Goal: Task Accomplishment & Management: Manage account settings

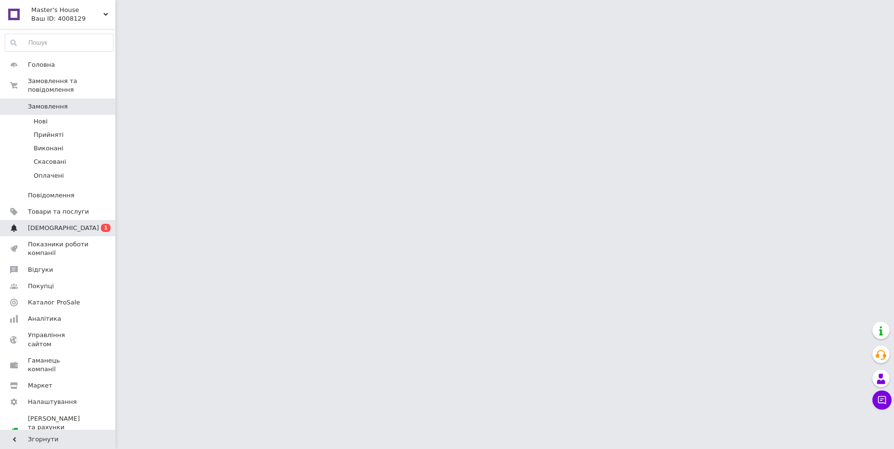
click at [54, 224] on span "[DEMOGRAPHIC_DATA]" at bounding box center [63, 228] width 71 height 9
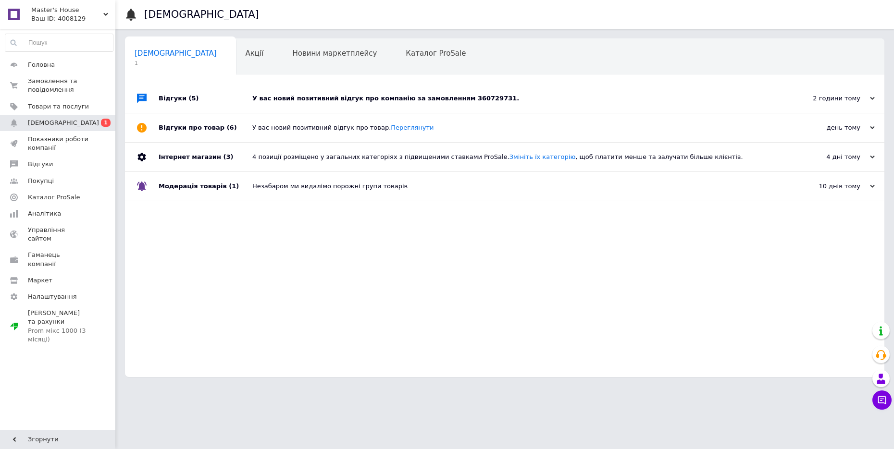
click at [298, 99] on div "У вас новий позитивний відгук про компанію за замовленням 360729731." at bounding box center [515, 98] width 526 height 9
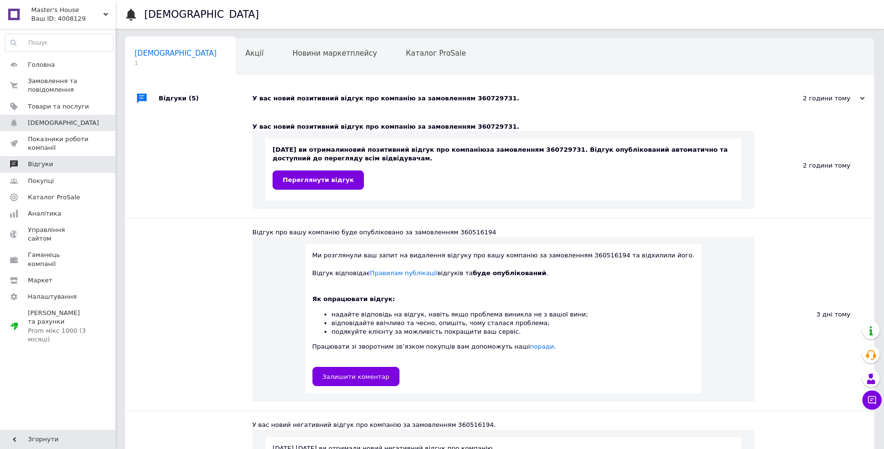
click at [57, 168] on span "Відгуки" at bounding box center [58, 164] width 61 height 9
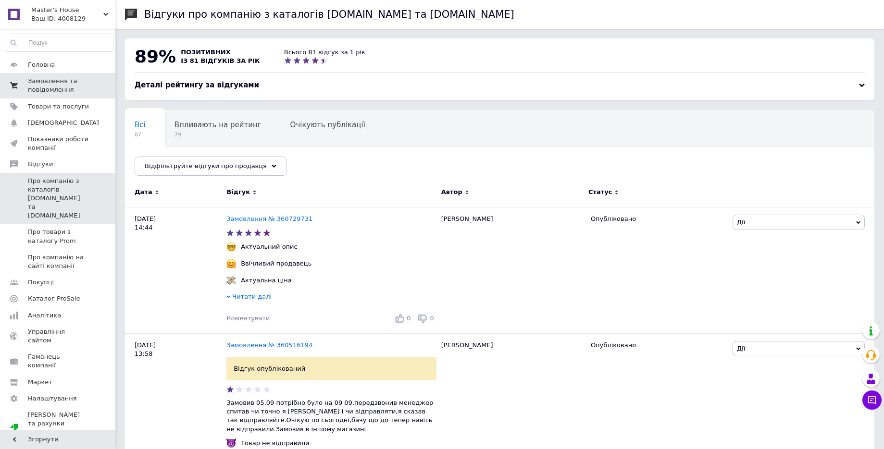
click at [77, 81] on span "Замовлення та повідомлення" at bounding box center [58, 85] width 61 height 17
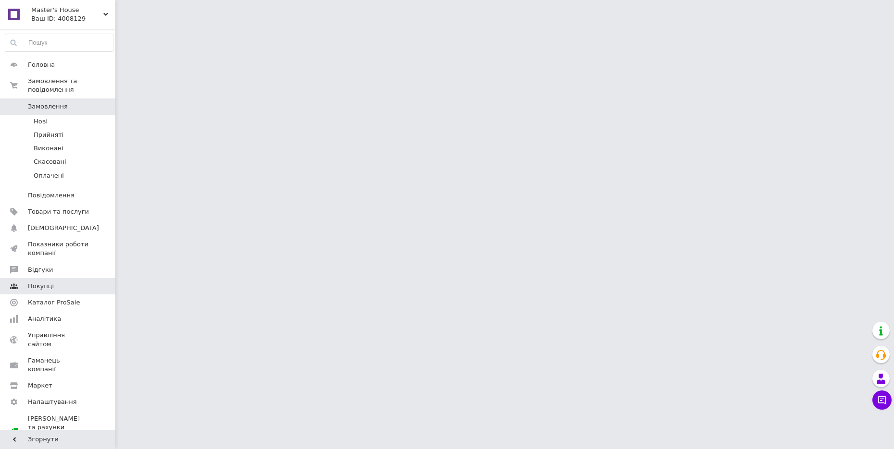
click at [45, 282] on span "Покупці" at bounding box center [41, 286] width 26 height 9
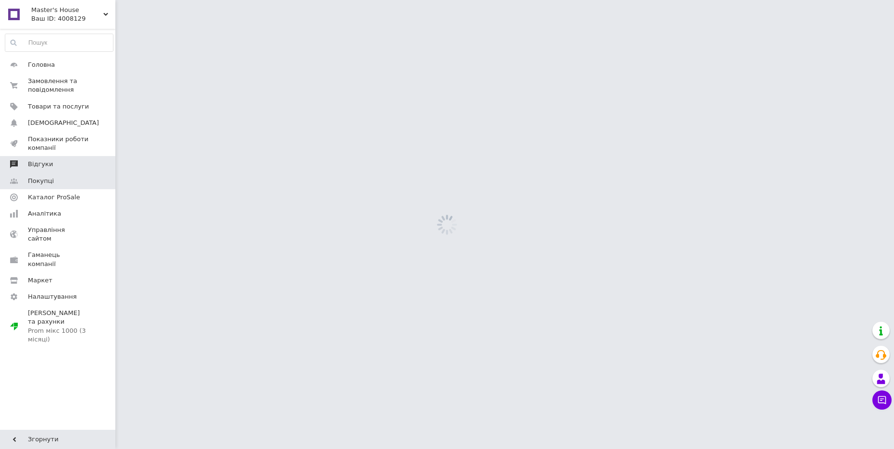
click at [51, 164] on span "Відгуки" at bounding box center [58, 164] width 61 height 9
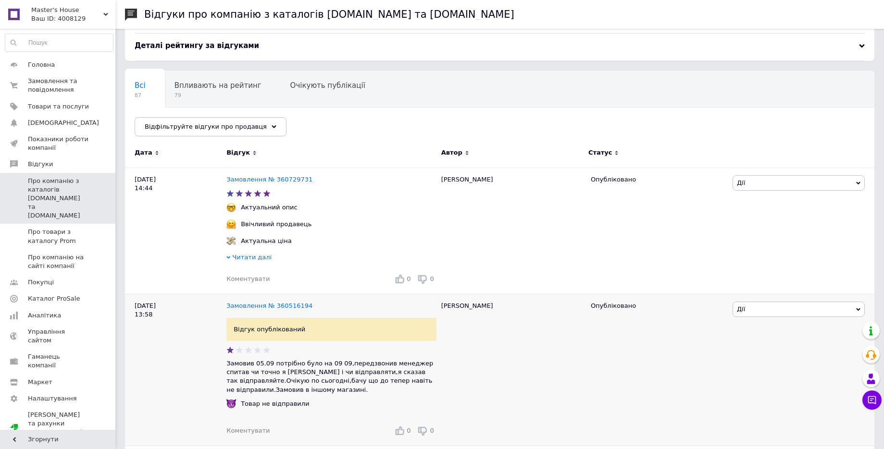
scroll to position [60, 0]
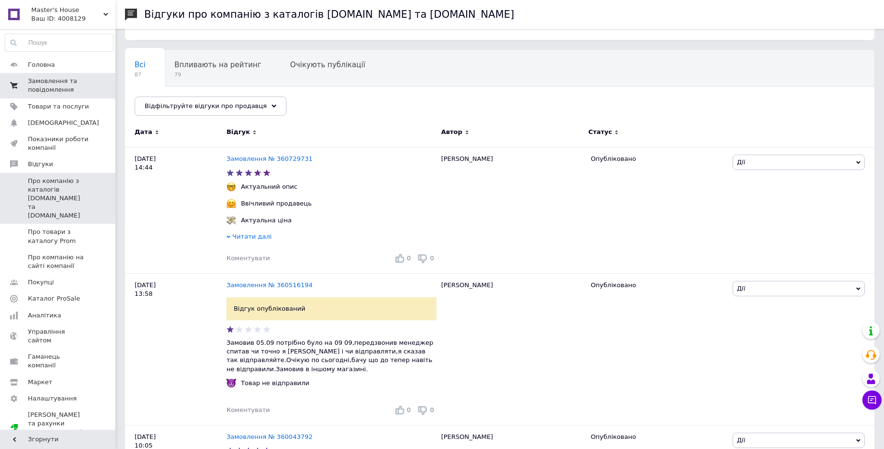
click at [73, 83] on span "Замовлення та повідомлення" at bounding box center [58, 85] width 61 height 17
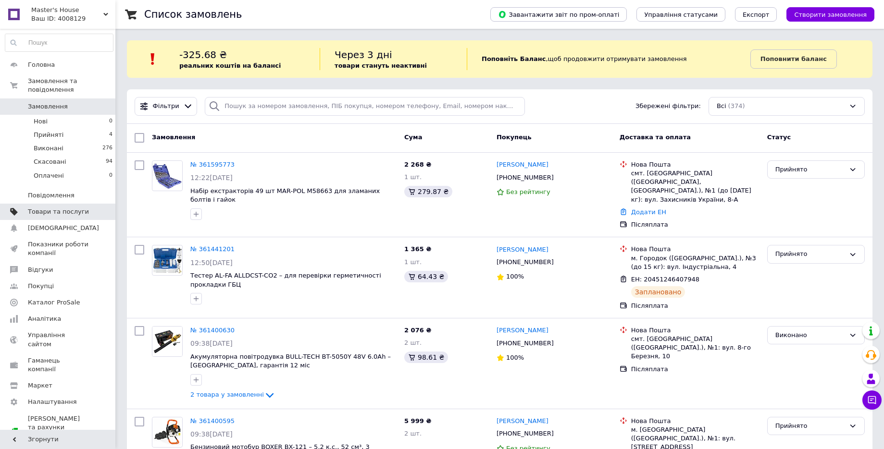
click at [79, 208] on span "Товари та послуги" at bounding box center [58, 212] width 61 height 9
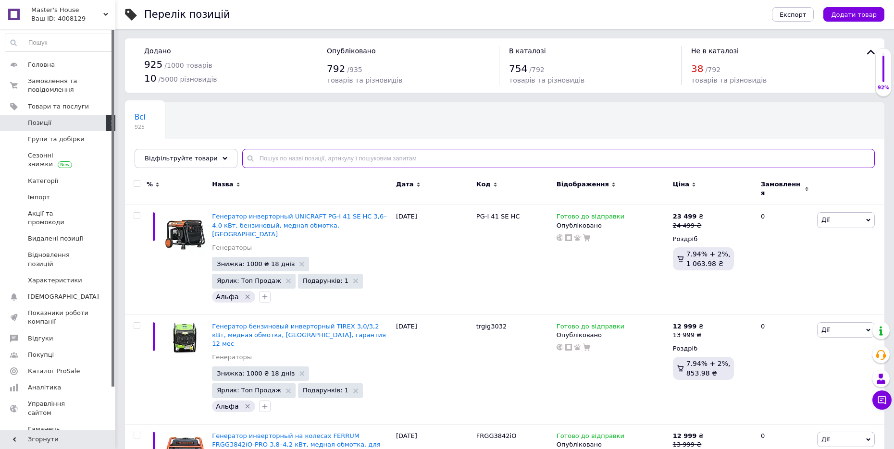
click at [284, 158] on input "text" at bounding box center [558, 158] width 632 height 19
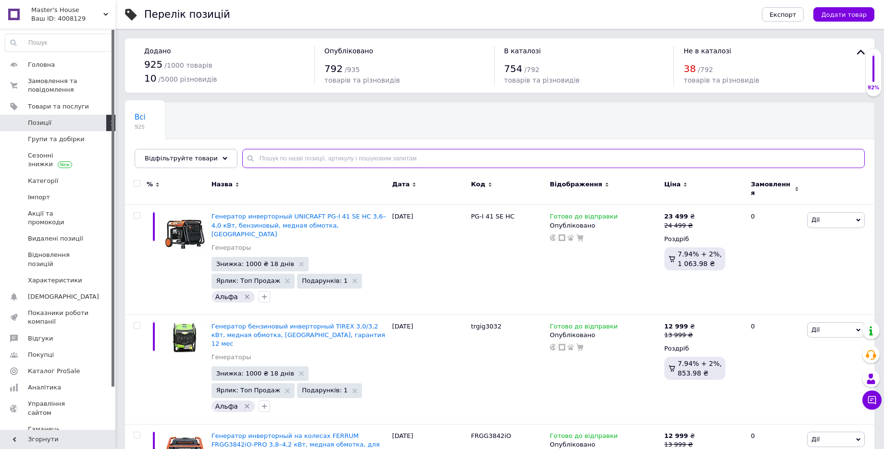
paste input "BX-3232"
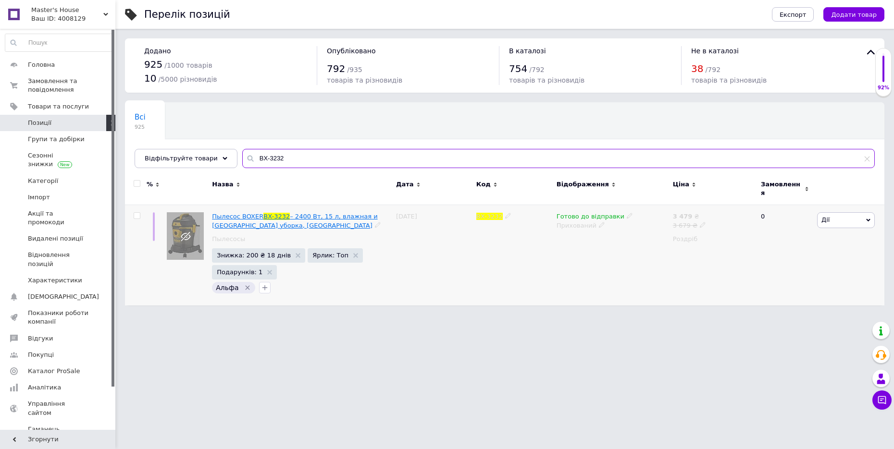
type input "BX-3232"
click at [236, 213] on span "Пылесос BOXER" at bounding box center [237, 216] width 51 height 7
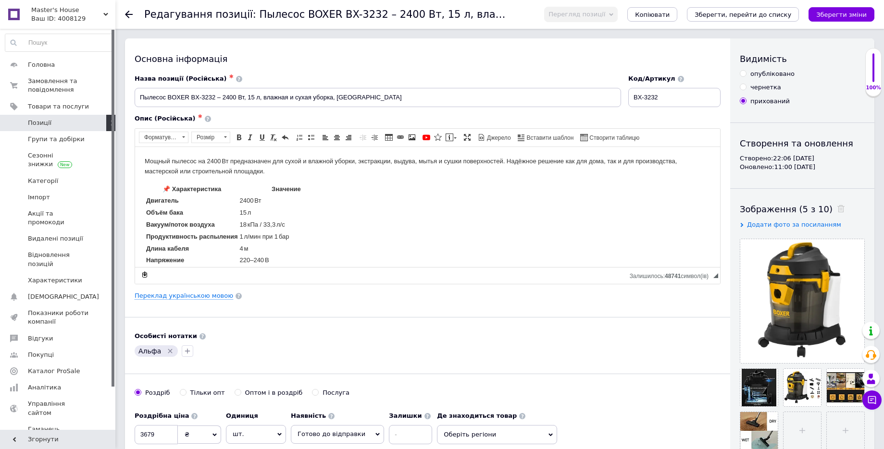
click at [757, 74] on div "опубліковано" at bounding box center [772, 74] width 44 height 9
click at [746, 74] on input "опубліковано" at bounding box center [743, 73] width 6 height 6
radio input "true"
click at [771, 14] on icon "Зберегти, перейти до списку" at bounding box center [742, 14] width 97 height 7
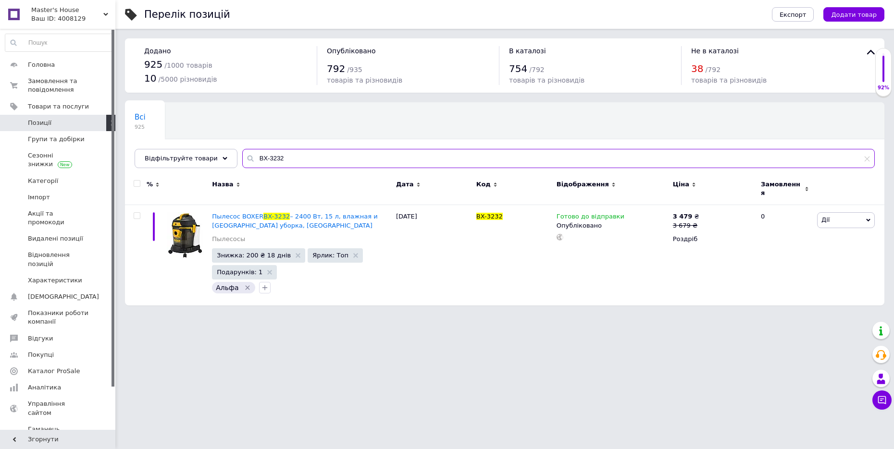
click at [277, 161] on input "BX-3232" at bounding box center [558, 158] width 632 height 19
paste input "Інверторний генератор Narva NGIO-6000E"
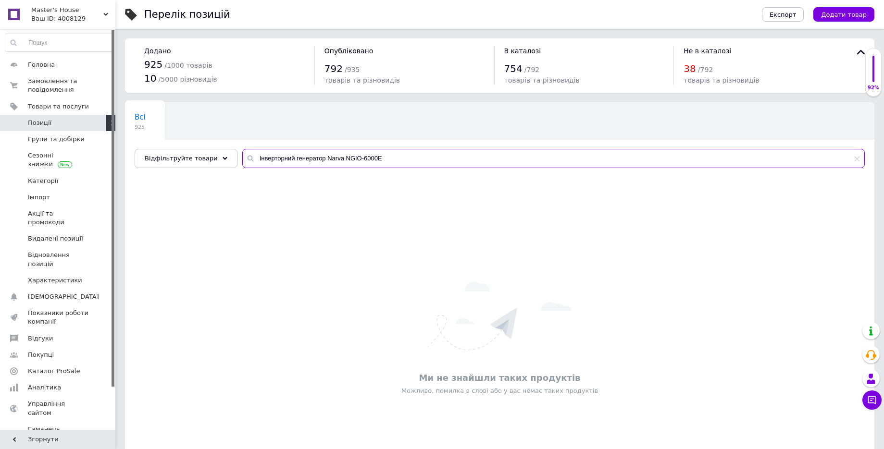
drag, startPoint x: 335, startPoint y: 160, endPoint x: 393, endPoint y: 155, distance: 57.8
click at [393, 155] on input "Інверторний генератор Narva NGIO-6000E" at bounding box center [553, 158] width 622 height 19
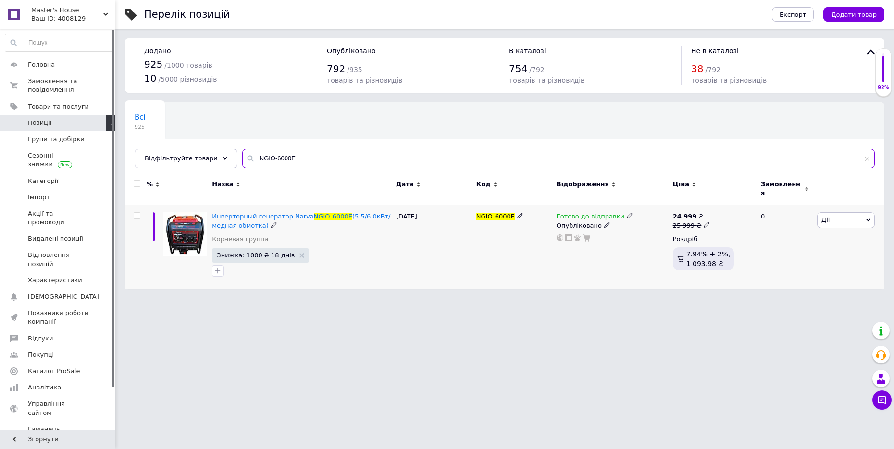
type input "NGIO-6000E"
click at [834, 218] on span "Дії" at bounding box center [846, 219] width 58 height 15
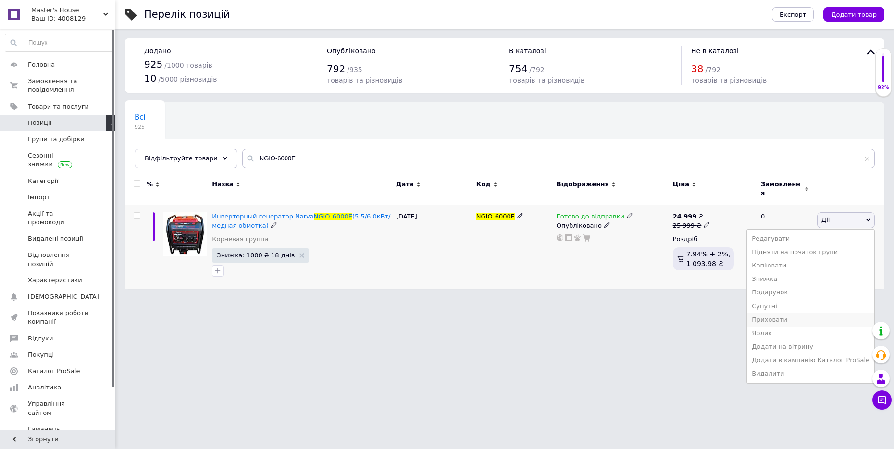
click at [805, 313] on li "Приховати" at bounding box center [810, 319] width 127 height 13
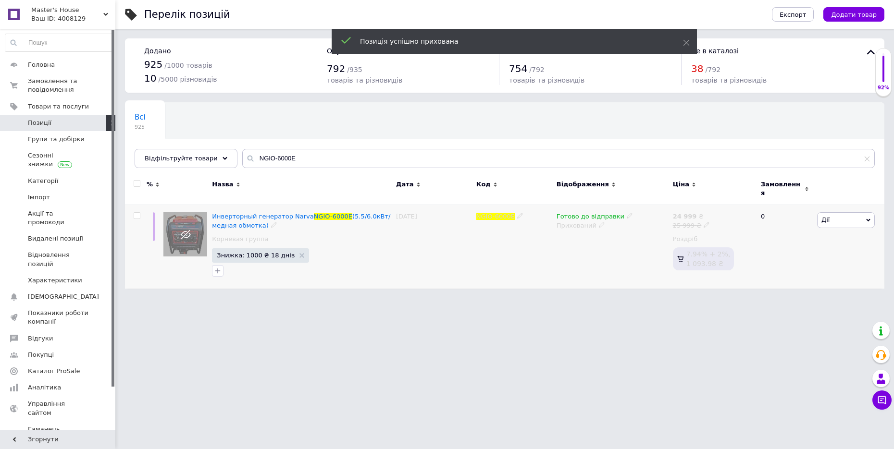
click at [137, 213] on input "checkbox" at bounding box center [137, 216] width 6 height 6
checkbox input "true"
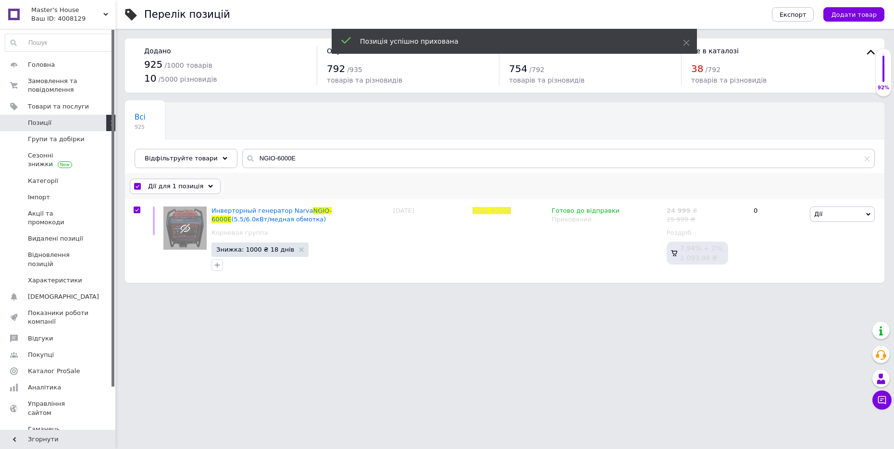
click at [176, 189] on span "Дії для 1 позиція" at bounding box center [175, 186] width 55 height 9
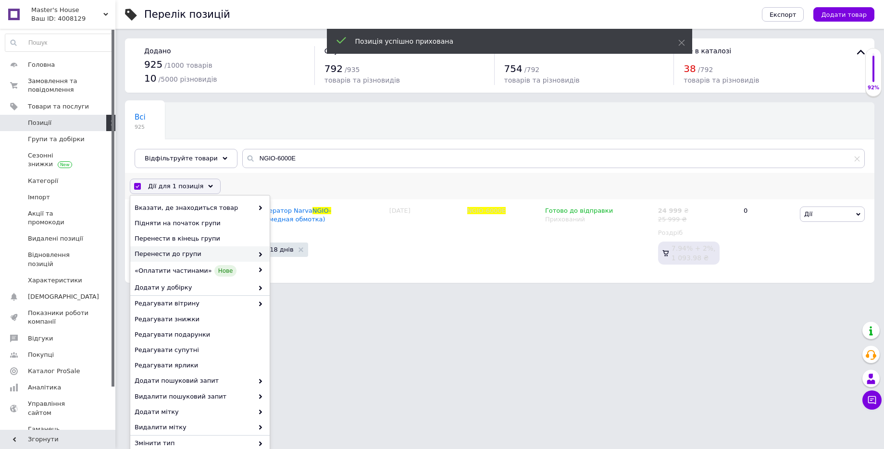
click at [234, 257] on span "Перенести до групи" at bounding box center [194, 254] width 119 height 9
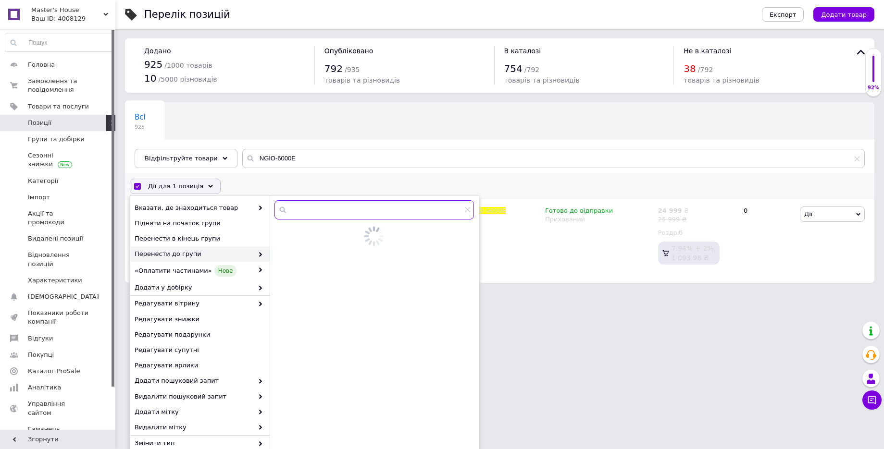
click at [323, 214] on input "text" at bounding box center [373, 209] width 199 height 19
click at [323, 214] on input "utyt" at bounding box center [373, 209] width 199 height 19
type input "гене"
click at [311, 250] on span "ратори" at bounding box center [322, 246] width 23 height 7
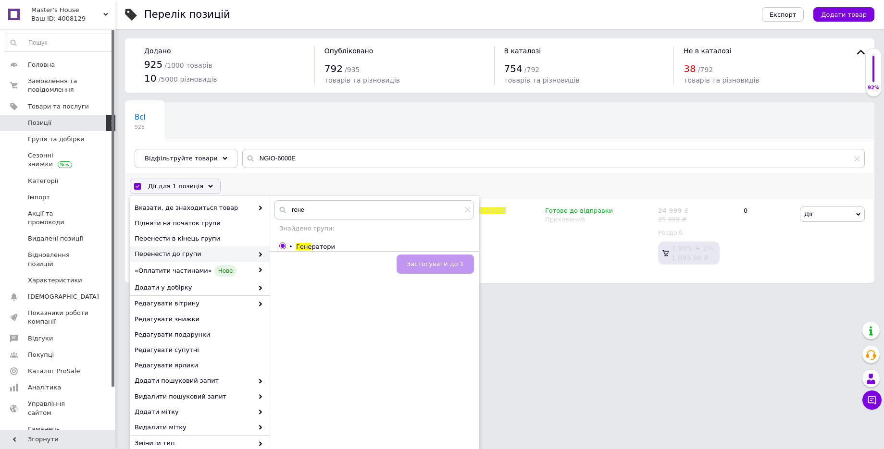
radio input "true"
click at [442, 259] on button "Застосувати до 1" at bounding box center [434, 264] width 77 height 19
checkbox input "false"
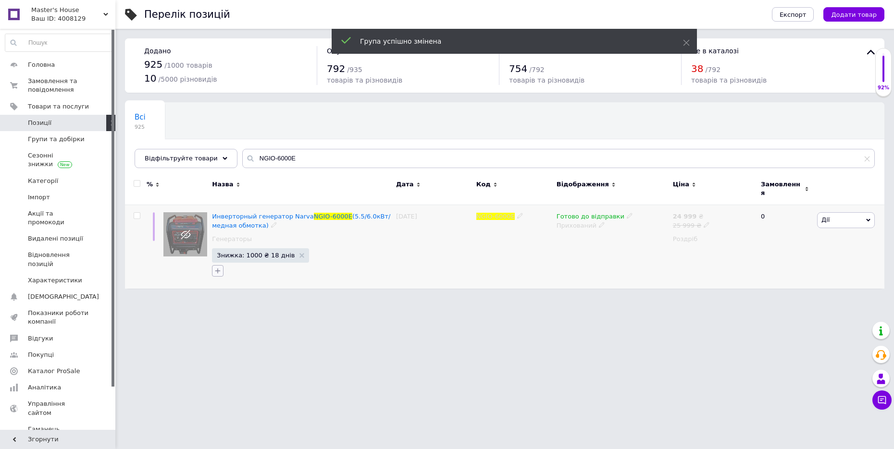
click at [215, 267] on icon "button" at bounding box center [218, 271] width 8 height 8
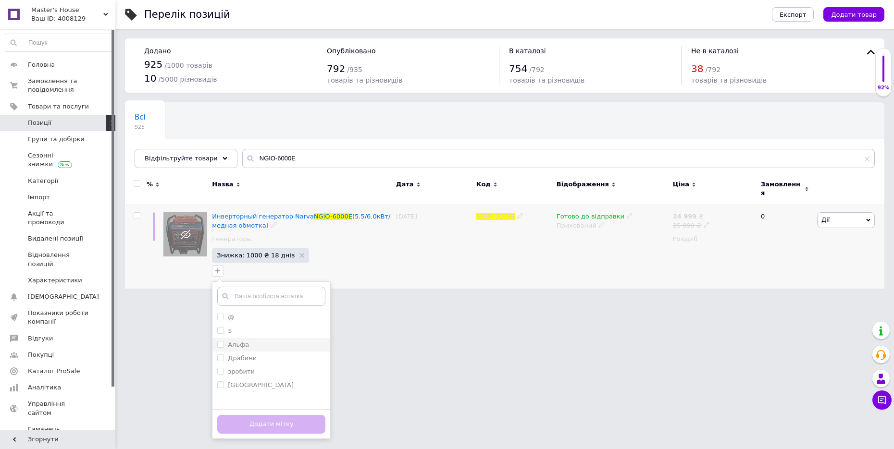
click at [244, 341] on label "Альфа" at bounding box center [238, 344] width 21 height 7
checkbox input "true"
click at [258, 415] on button "Додати мітку" at bounding box center [271, 424] width 108 height 19
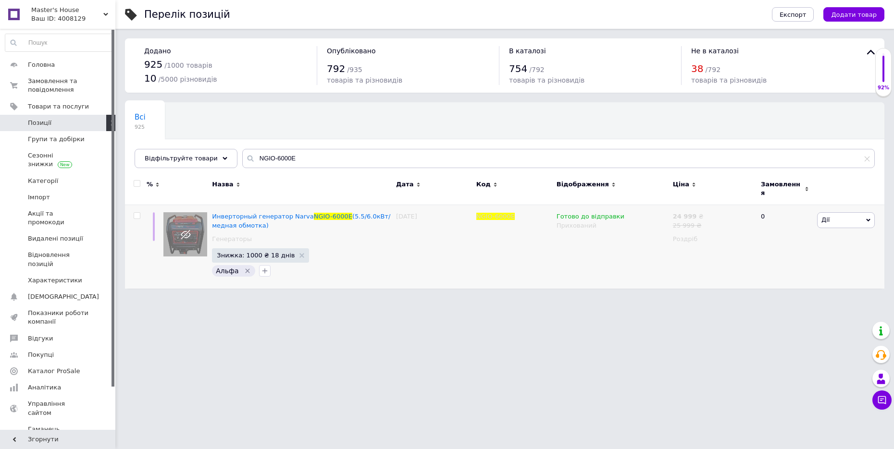
click at [78, 9] on span "Master's House" at bounding box center [67, 10] width 72 height 9
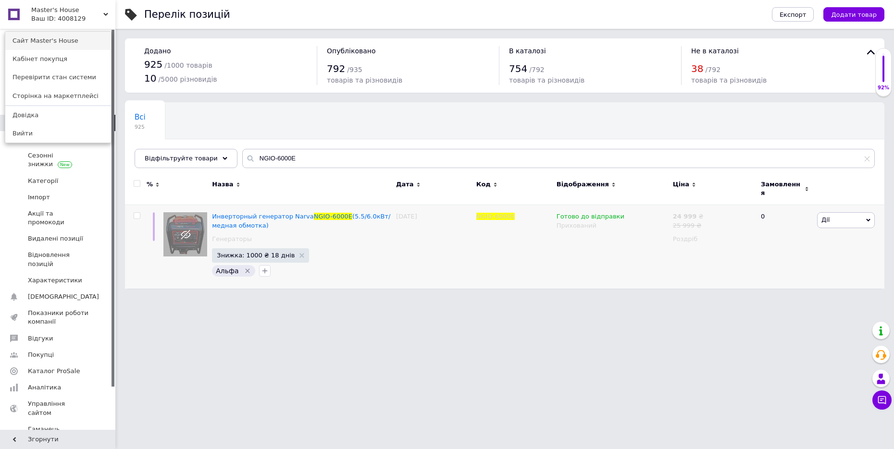
click at [52, 42] on link "Сайт Master's House" at bounding box center [58, 41] width 106 height 18
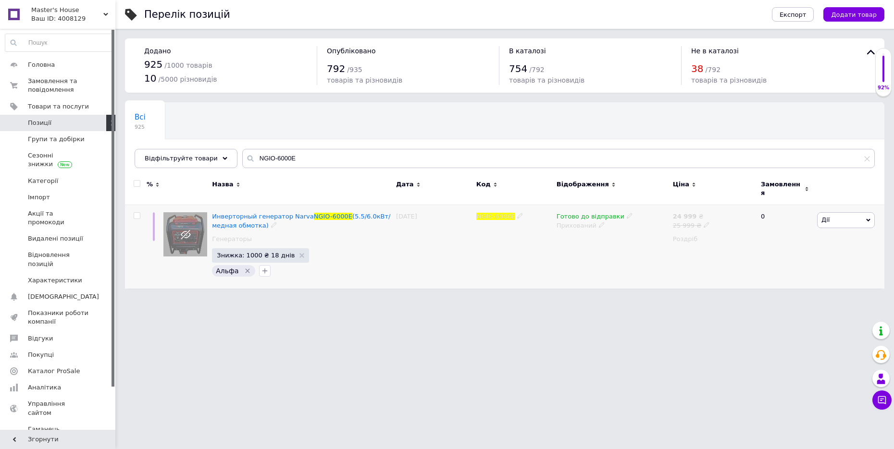
click at [326, 206] on div "Инверторный генератор Narva NGIO-6000E (5.5/6.0кВт/медная обмотка) Генераторы З…" at bounding box center [302, 247] width 184 height 84
click at [325, 205] on div "Инверторный генератор Narva NGIO-6000E (5.5/6.0кВт/медная обмотка) Генераторы З…" at bounding box center [302, 247] width 184 height 84
click at [320, 219] on div "Инверторный генератор Narva NGIO-6000E (5.5/6.0кВт/медная обмотка)" at bounding box center [301, 220] width 179 height 17
click at [320, 213] on span "NGIO-6000E" at bounding box center [333, 216] width 38 height 7
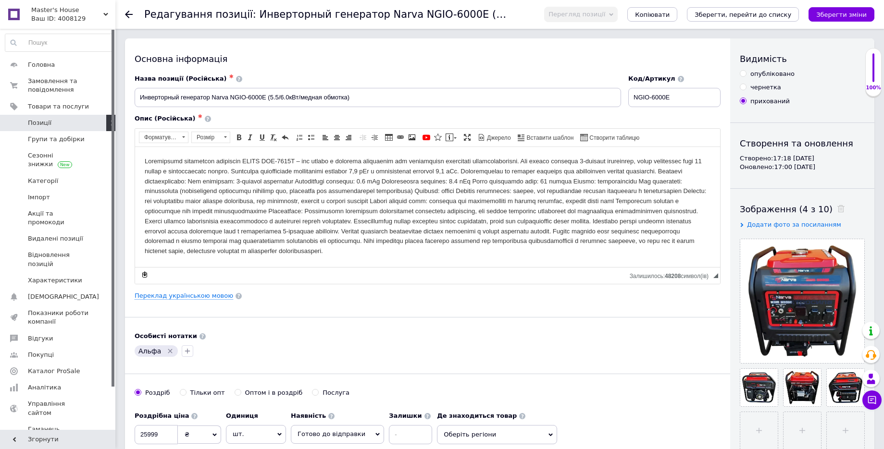
click at [786, 73] on div "опубліковано" at bounding box center [772, 74] width 44 height 9
click at [746, 73] on input "опубліковано" at bounding box center [743, 73] width 6 height 6
radio input "true"
click at [777, 97] on div "прихований" at bounding box center [769, 101] width 39 height 9
click at [746, 98] on input "прихований" at bounding box center [743, 101] width 6 height 6
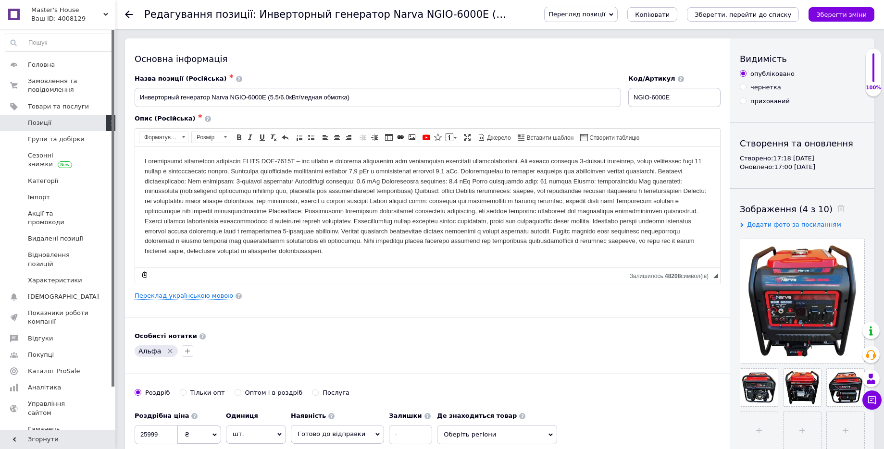
radio input "true"
click at [786, 15] on icon "Зберегти, перейти до списку" at bounding box center [742, 14] width 97 height 7
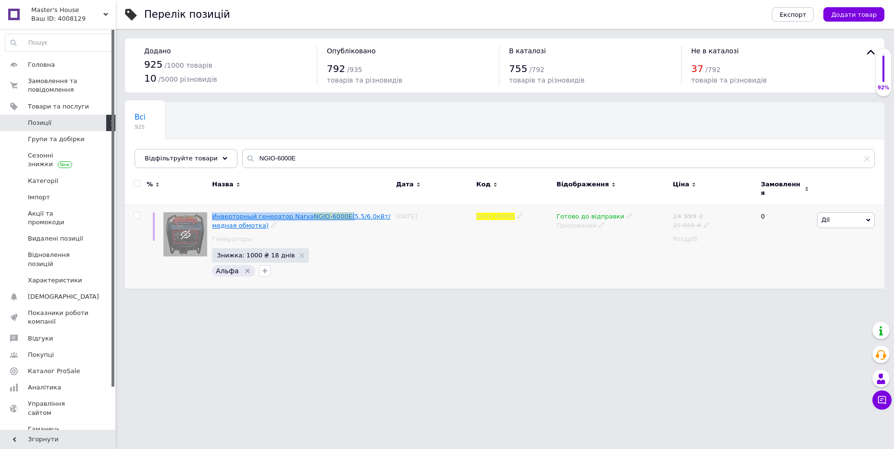
drag, startPoint x: 210, startPoint y: 205, endPoint x: 338, endPoint y: 212, distance: 129.0
click at [338, 212] on div "Инверторный генератор Narva NGIO-6000E (5.5/6.0кВт/медная обмотка) Генераторы З…" at bounding box center [302, 247] width 184 height 84
copy span "Инверторный генератор Narva NGIO-6000E"
drag, startPoint x: 500, startPoint y: 218, endPoint x: 498, endPoint y: 210, distance: 7.4
click at [500, 218] on div "NGIO-6000E" at bounding box center [514, 247] width 80 height 84
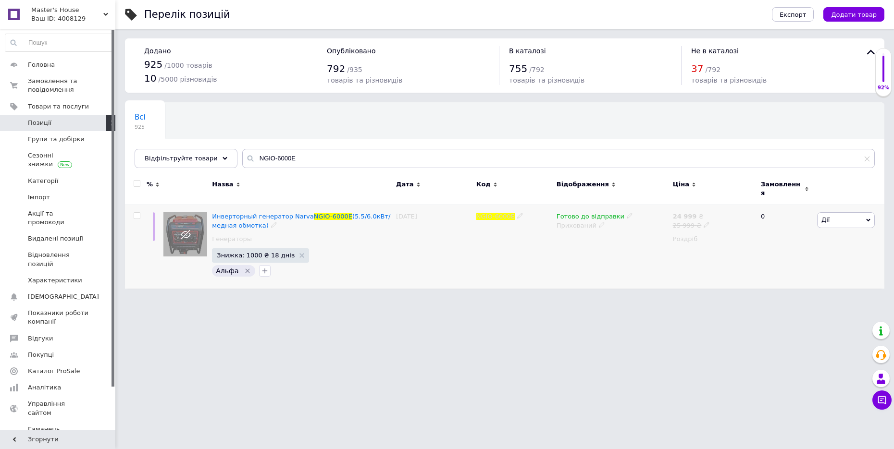
click at [498, 213] on span "NGIO-6000E" at bounding box center [495, 216] width 38 height 7
copy div "NGIO-6000E"
click at [289, 213] on span "Инверторный генератор Narva" at bounding box center [262, 216] width 101 height 7
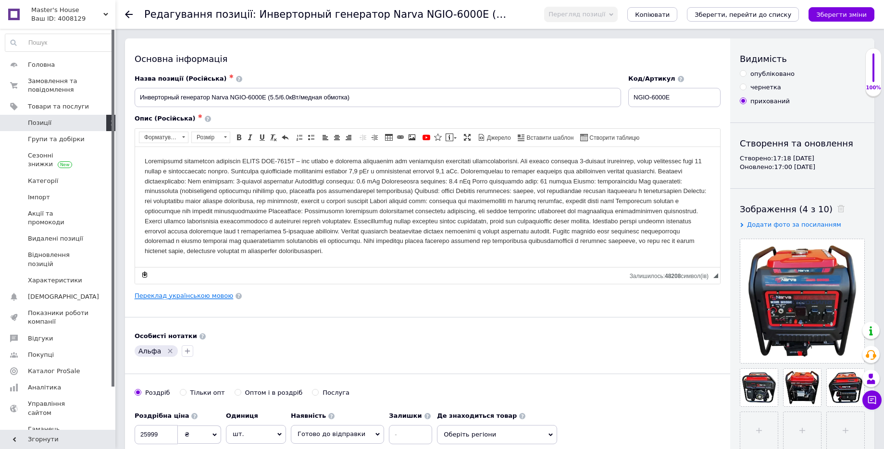
click at [201, 292] on link "Переклад українською мовою" at bounding box center [184, 296] width 99 height 8
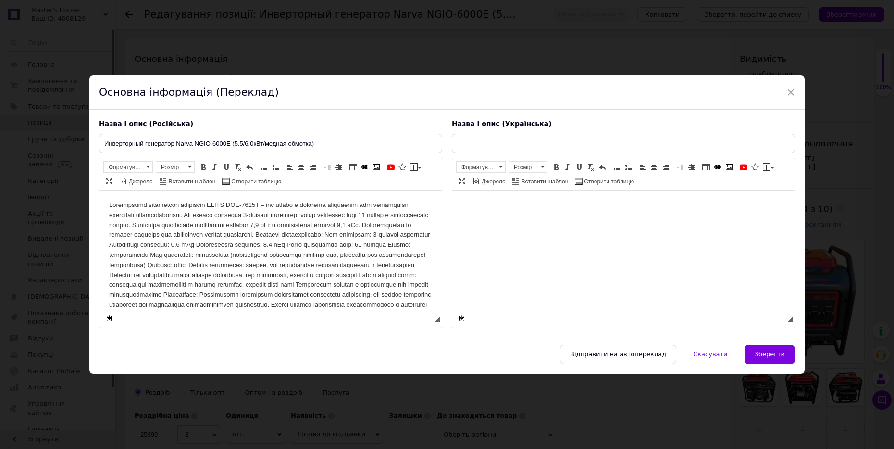
type input "Інверторний генератор Narva NG-6000E (5.5/6.0кВт/мідна обмотка)"
click at [788, 86] on span "×" at bounding box center [790, 92] width 9 height 16
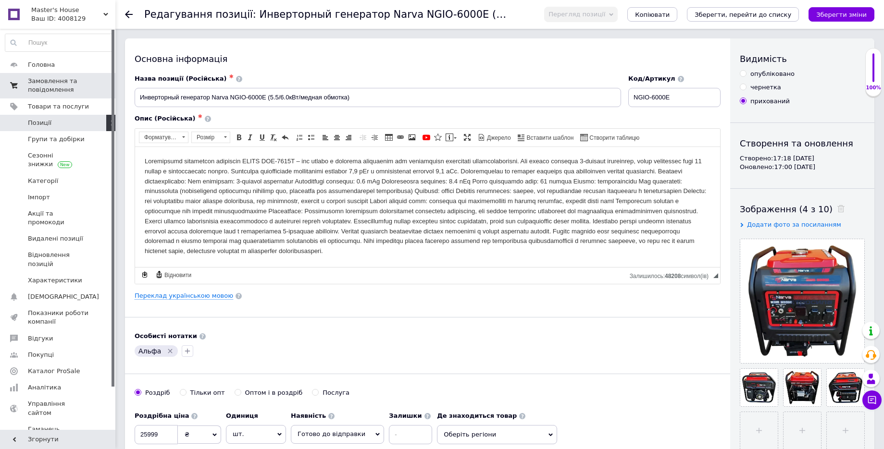
click at [84, 88] on span "Замовлення та повідомлення" at bounding box center [58, 85] width 61 height 17
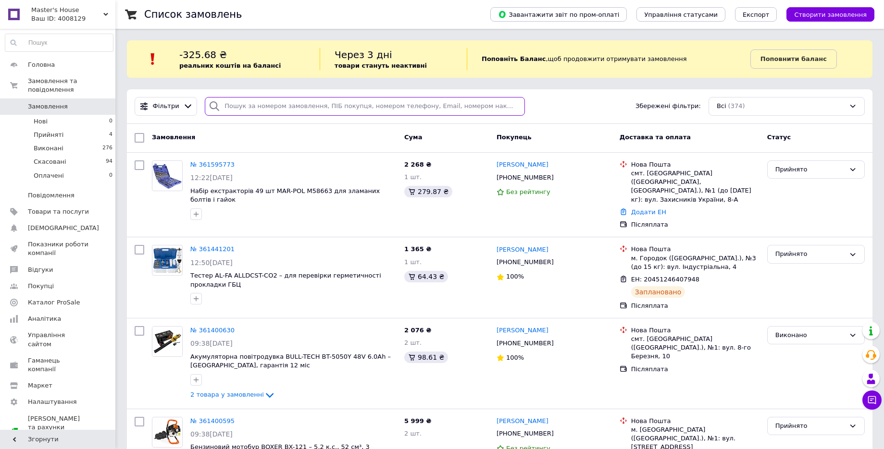
click at [258, 103] on input "search" at bounding box center [365, 106] width 320 height 19
paste input "361079027"
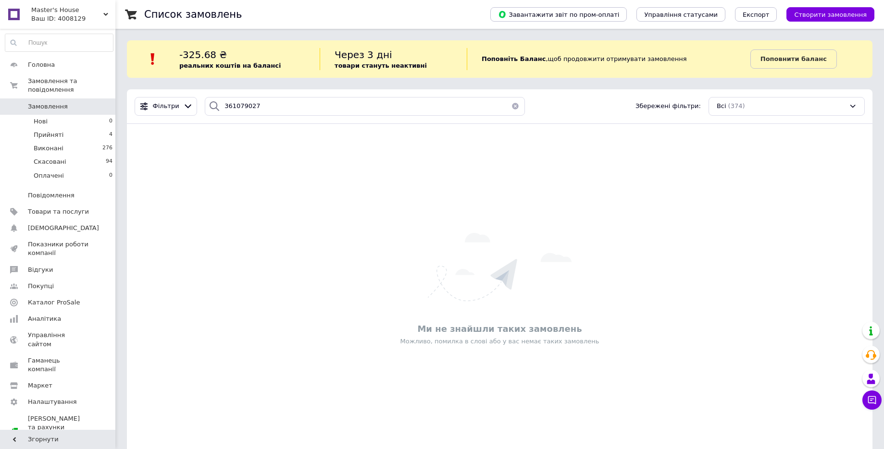
click at [271, 96] on div "Фільтри 361079027 Збережені фільтри: Всі (374)" at bounding box center [499, 106] width 745 height 35
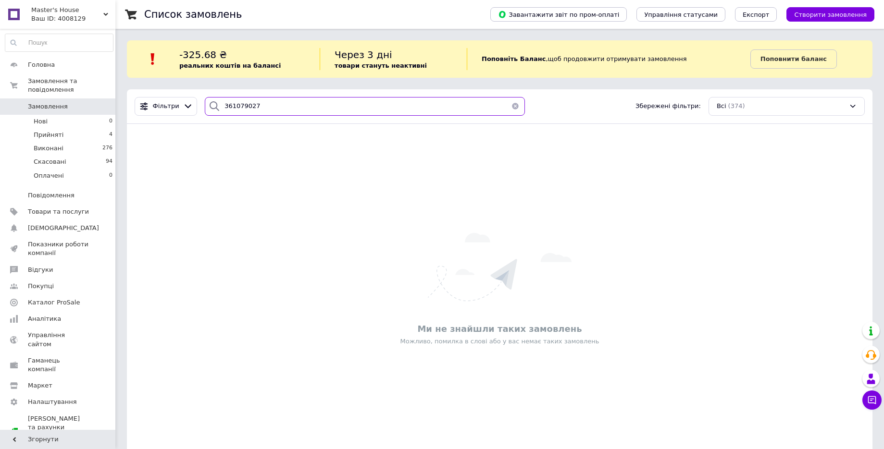
click at [271, 103] on input "361079027" at bounding box center [365, 106] width 320 height 19
paste input "0954149"
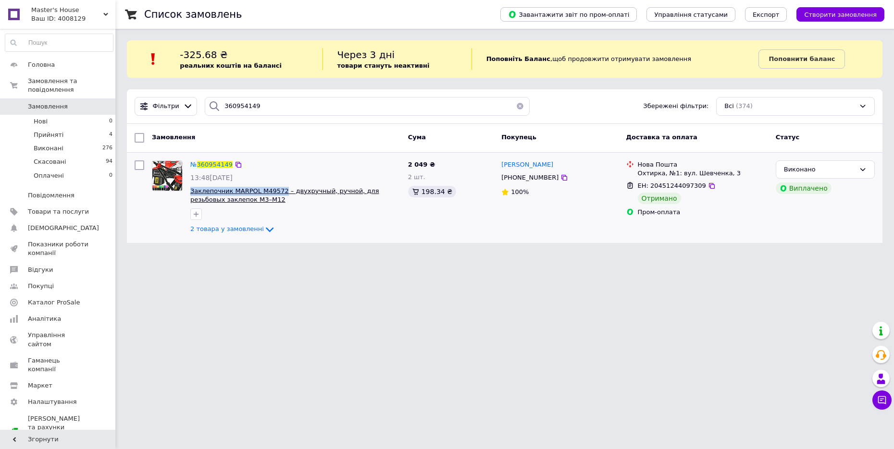
drag, startPoint x: 221, startPoint y: 187, endPoint x: 278, endPoint y: 187, distance: 57.7
click at [278, 187] on div "№ 360954149 13:48[DATE] Заклепочник MARPOL M49572 – двухручный, ручной, для рез…" at bounding box center [295, 198] width 218 height 83
copy span "Заклепочник MARPOL M49572"
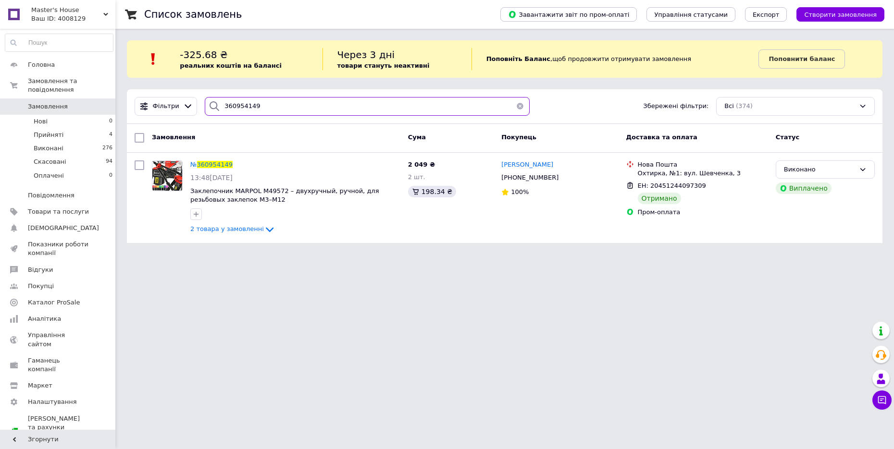
click at [244, 110] on input "360954149" at bounding box center [367, 106] width 325 height 19
paste input "99972"
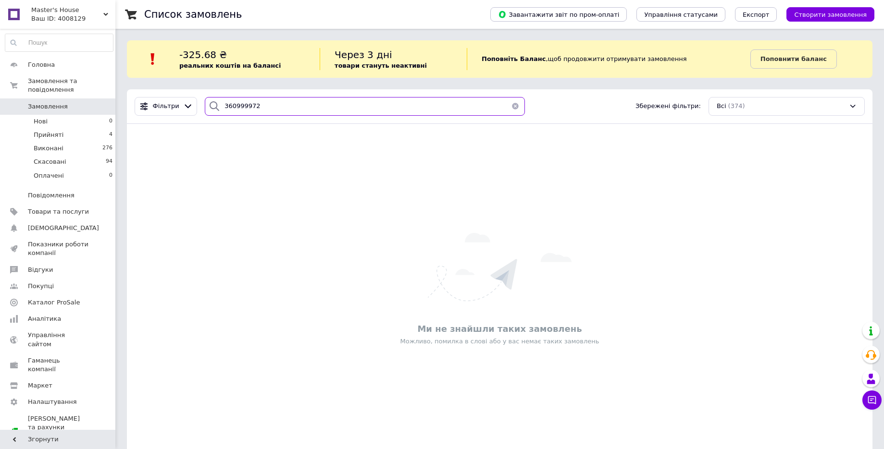
type input "360999972"
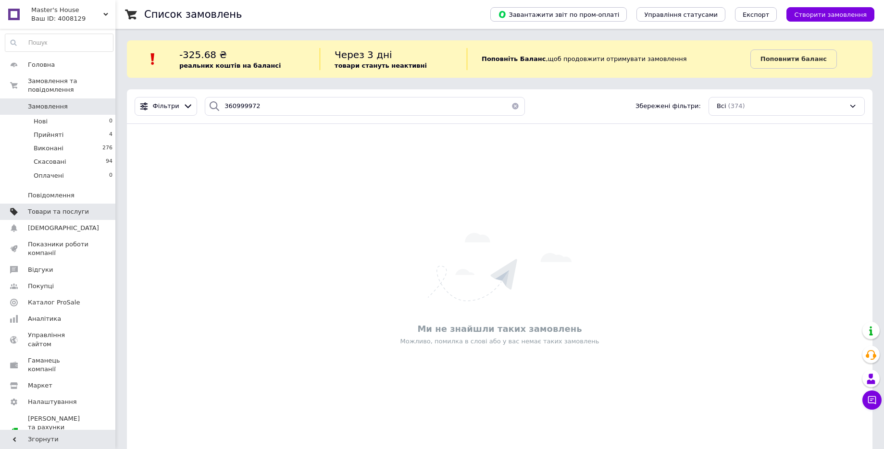
click at [81, 208] on span "Товари та послуги" at bounding box center [58, 212] width 61 height 9
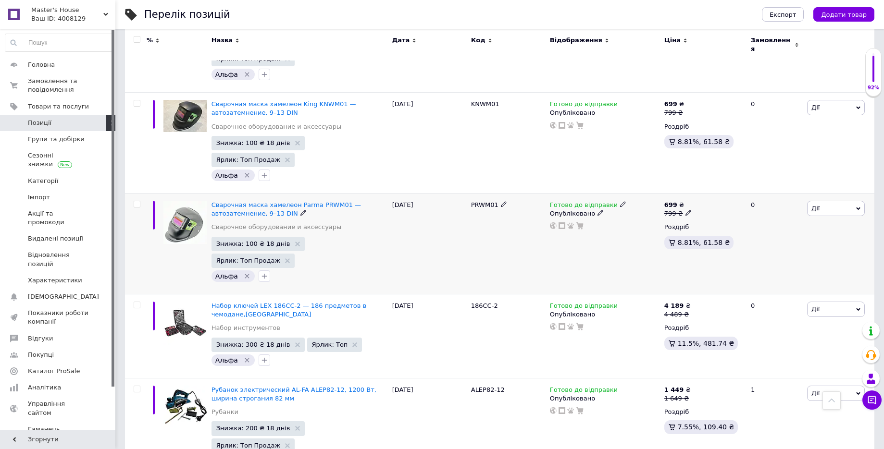
scroll to position [1081, 0]
click at [94, 81] on span "0 0" at bounding box center [102, 85] width 26 height 17
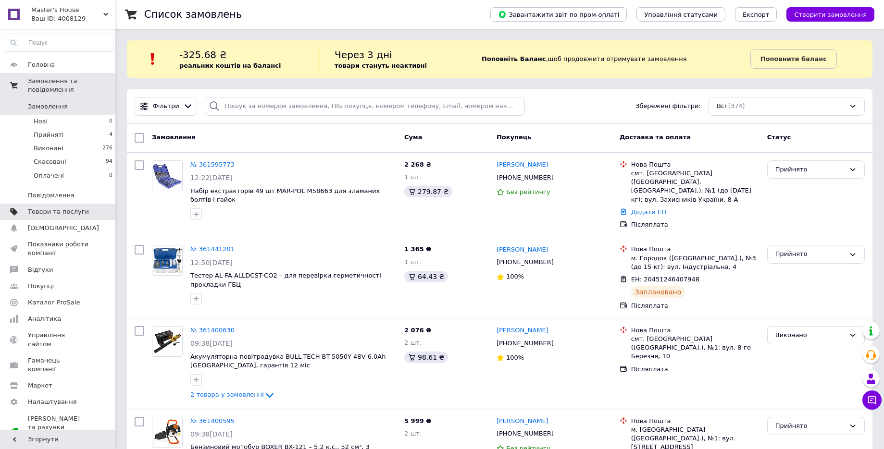
click at [79, 208] on span "Товари та послуги" at bounding box center [58, 212] width 61 height 9
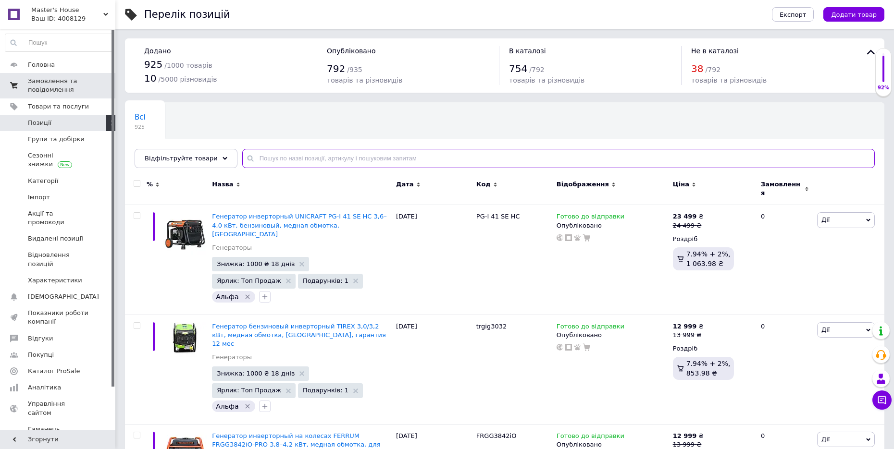
click at [432, 157] on input "text" at bounding box center [558, 158] width 632 height 19
paste input "ECLM32E"
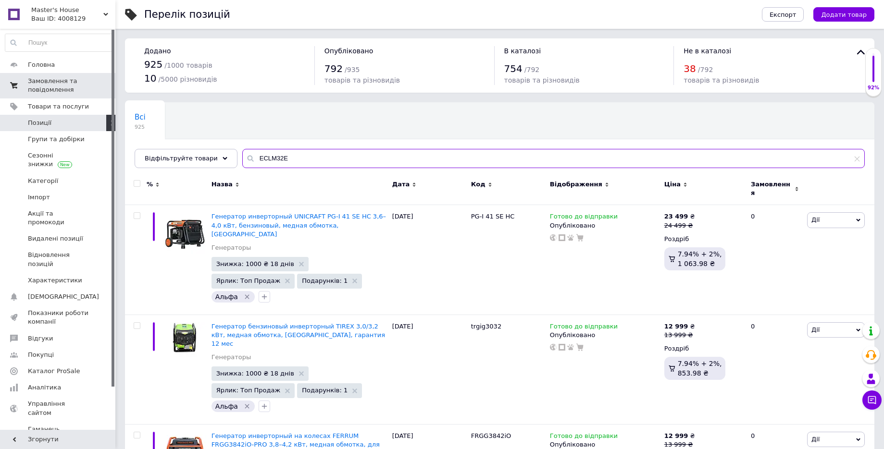
type input "ECLM32E"
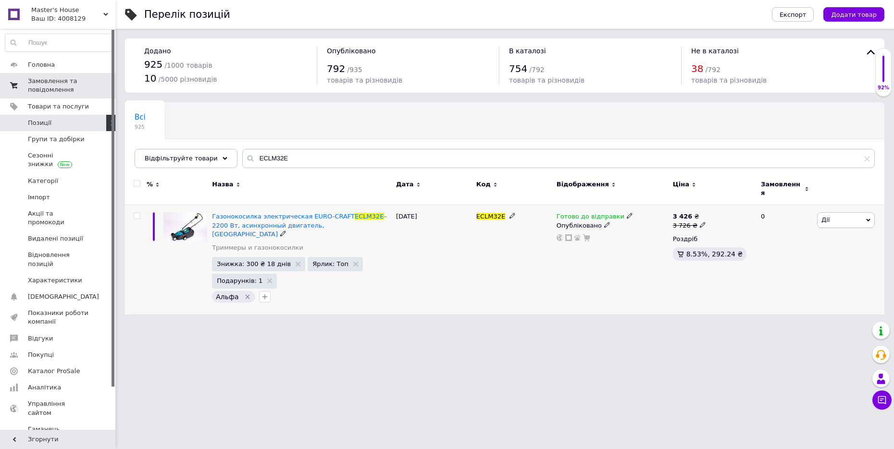
click at [700, 222] on icon at bounding box center [703, 225] width 6 height 6
drag, startPoint x: 719, startPoint y: 202, endPoint x: 733, endPoint y: 199, distance: 14.8
click at [733, 200] on input "3726" at bounding box center [746, 209] width 73 height 19
type input "3500"
click at [594, 324] on html "Master's House Ваш ID: 4008129 Сайт Master's House Кабінет покупця Перевірити с…" at bounding box center [447, 162] width 894 height 324
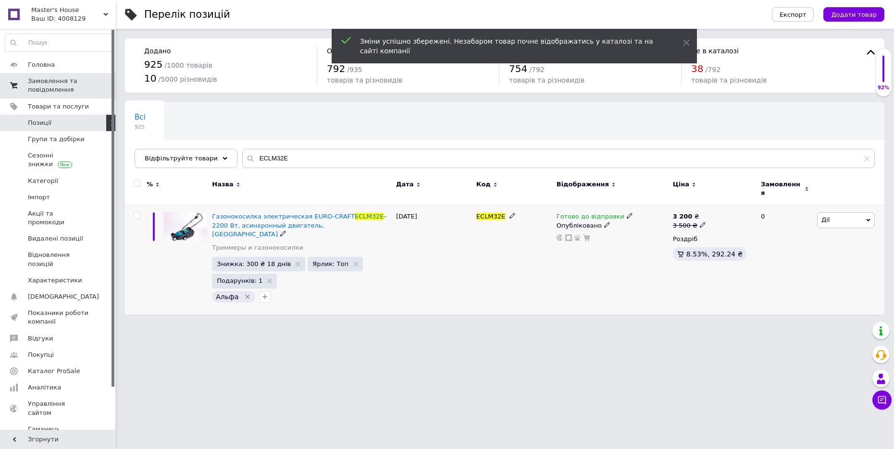
click at [701, 222] on span at bounding box center [703, 225] width 6 height 6
drag, startPoint x: 719, startPoint y: 204, endPoint x: 735, endPoint y: 199, distance: 16.0
click at [735, 200] on input "3500" at bounding box center [746, 209] width 73 height 19
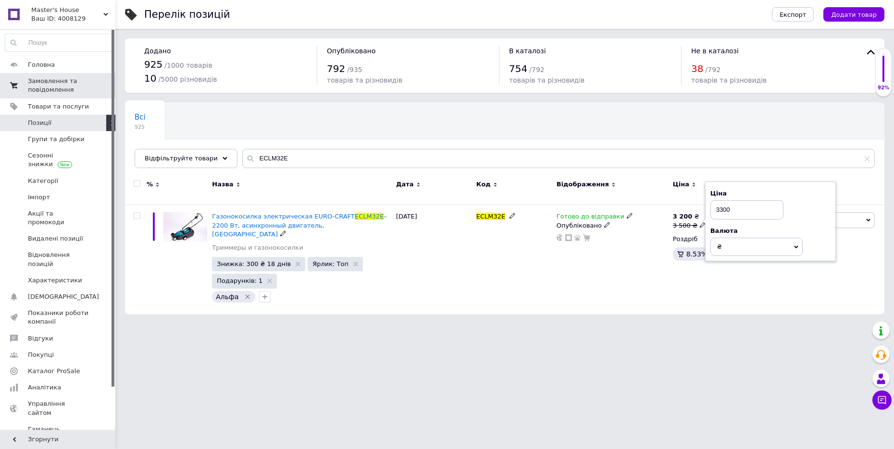
type input "3300"
click at [637, 324] on html "Master's House Ваш ID: 4008129 Сайт Master's House Кабінет покупця Перевірити с…" at bounding box center [447, 162] width 894 height 324
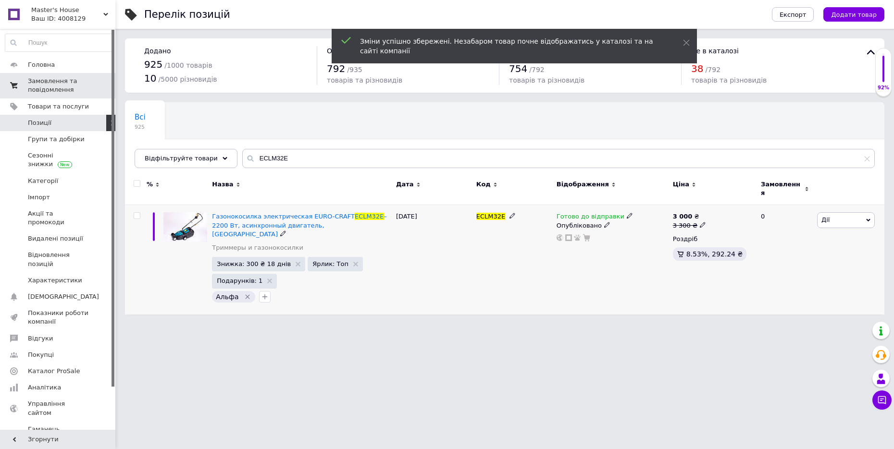
click at [486, 213] on span "ECLM32E" at bounding box center [490, 216] width 29 height 7
copy span "ECLM32E"
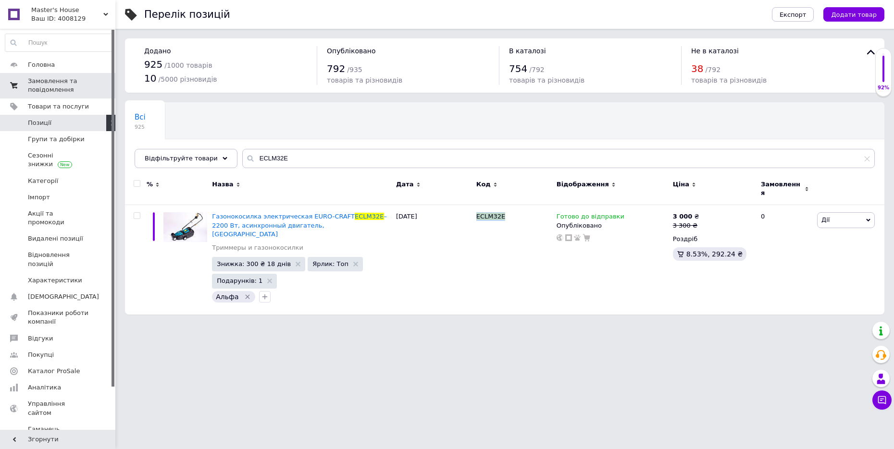
click at [88, 90] on span "Замовлення та повідомлення" at bounding box center [58, 85] width 61 height 17
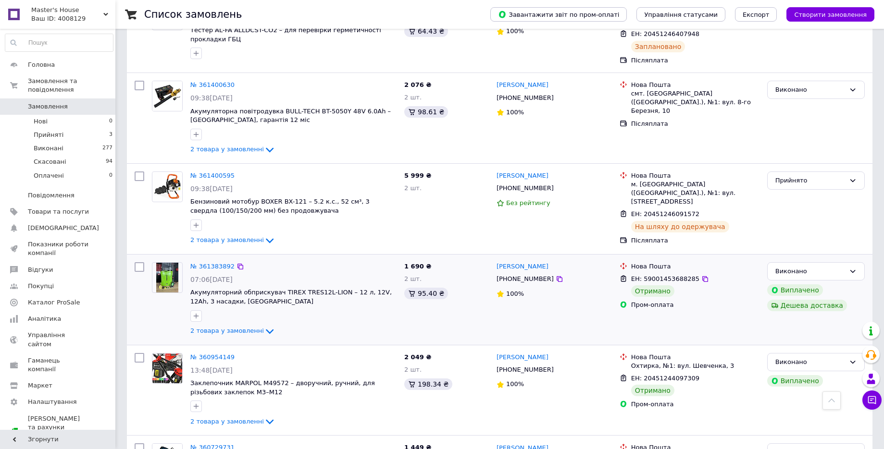
scroll to position [300, 0]
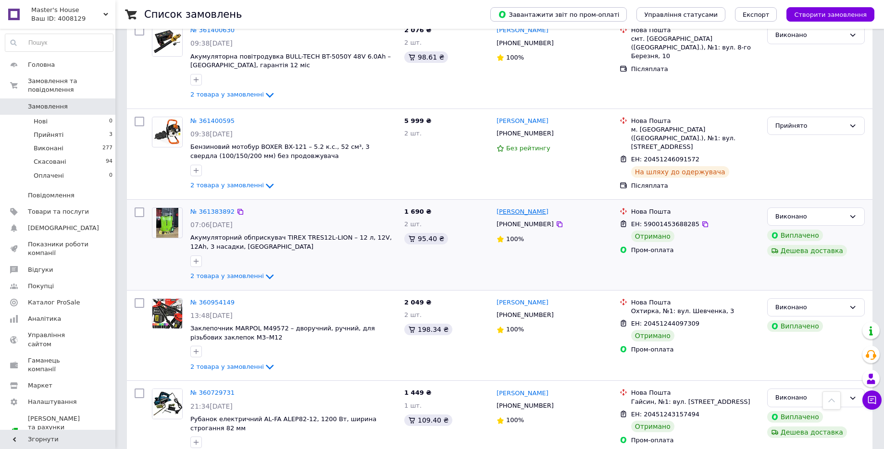
click at [546, 208] on link "[PERSON_NAME]" at bounding box center [522, 212] width 52 height 9
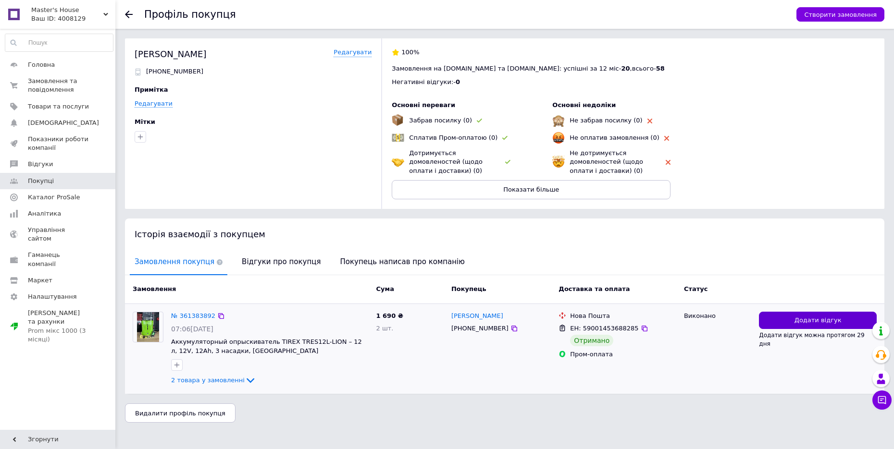
click at [801, 320] on span "Додати відгук" at bounding box center [817, 320] width 47 height 9
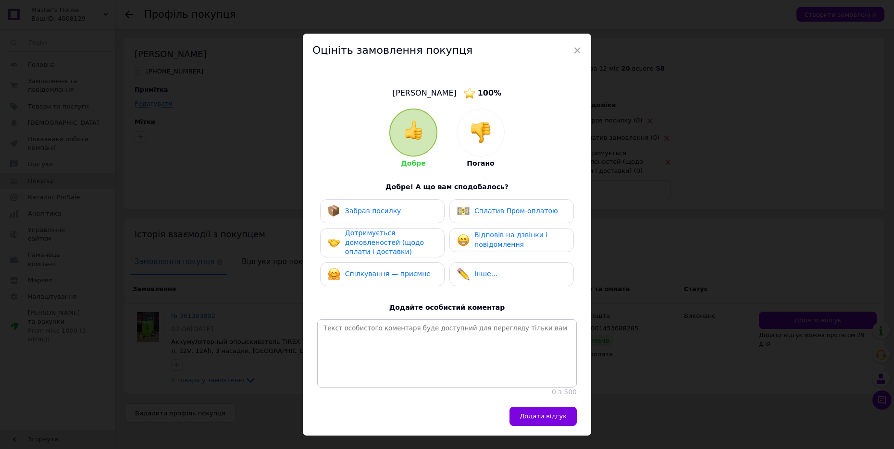
click at [383, 205] on div "Забрав посилку" at bounding box center [365, 211] width 74 height 12
click at [381, 243] on span "Дотримується домовленостей (щодо оплати і доставки)" at bounding box center [384, 242] width 79 height 26
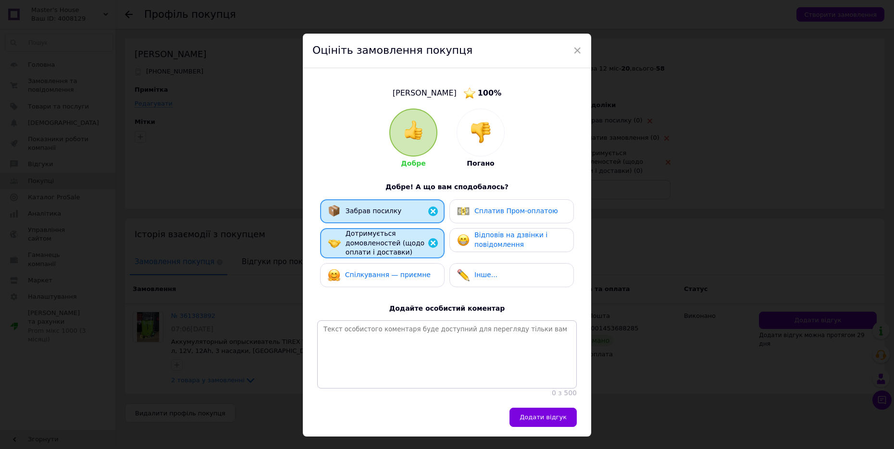
click at [381, 276] on span "Спілкування — приємне" at bounding box center [388, 275] width 86 height 8
click at [478, 247] on span "Відповів на дзвінки і повідомлення" at bounding box center [510, 239] width 73 height 17
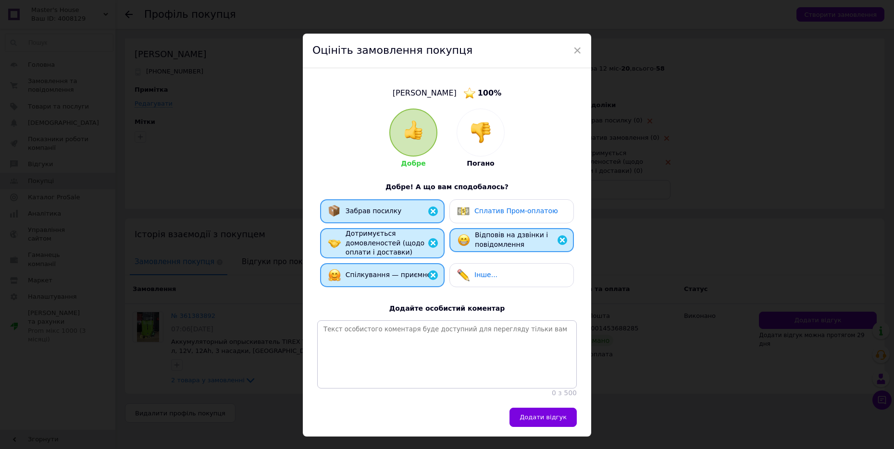
click at [491, 219] on div "Сплатив Пром-оплатою" at bounding box center [511, 211] width 124 height 24
click at [569, 437] on div "Додати відгук" at bounding box center [447, 422] width 288 height 29
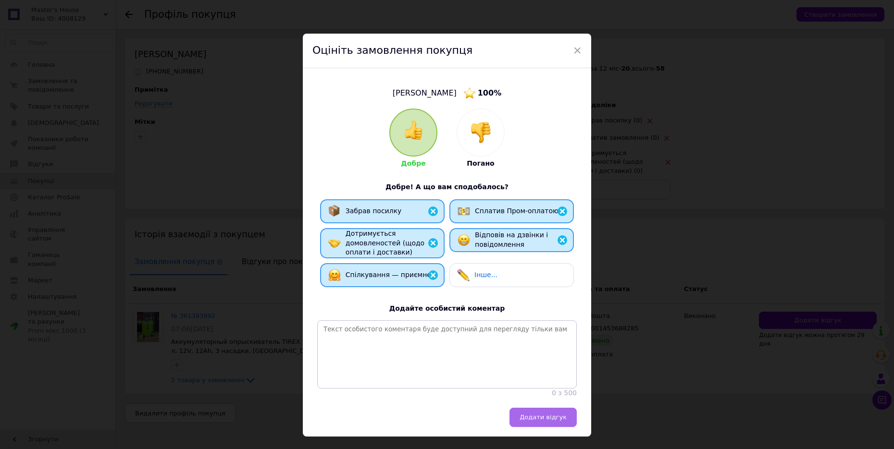
click at [560, 419] on button "Додати відгук" at bounding box center [542, 417] width 67 height 19
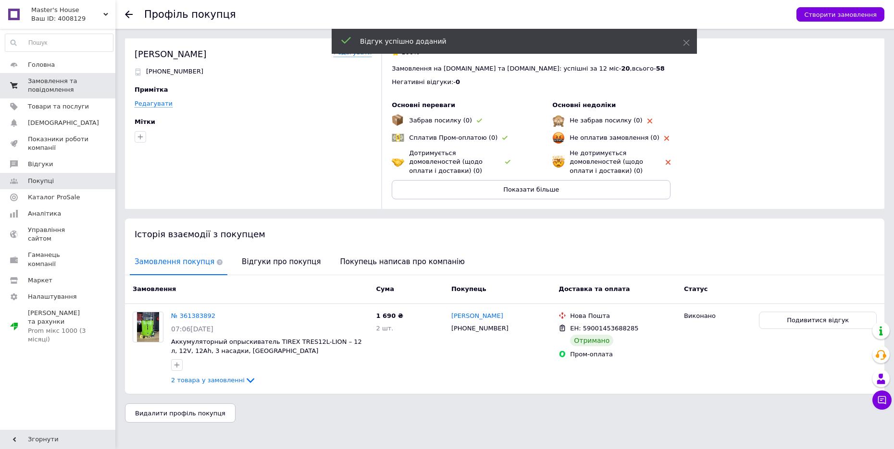
click at [51, 89] on span "Замовлення та повідомлення" at bounding box center [58, 85] width 61 height 17
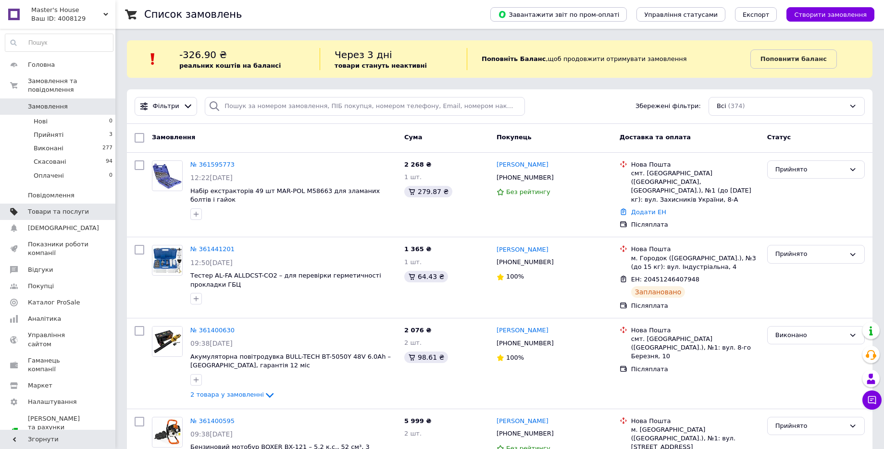
click at [74, 208] on span "Товари та послуги" at bounding box center [58, 212] width 61 height 9
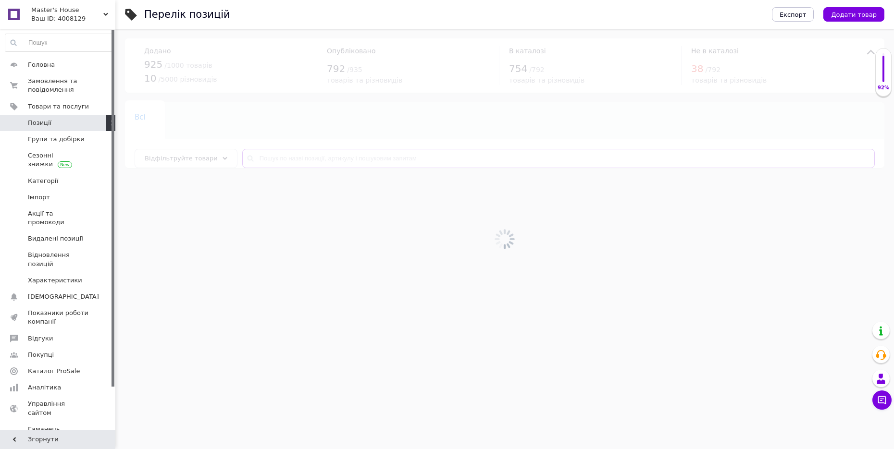
click at [358, 156] on input "text" at bounding box center [558, 158] width 632 height 19
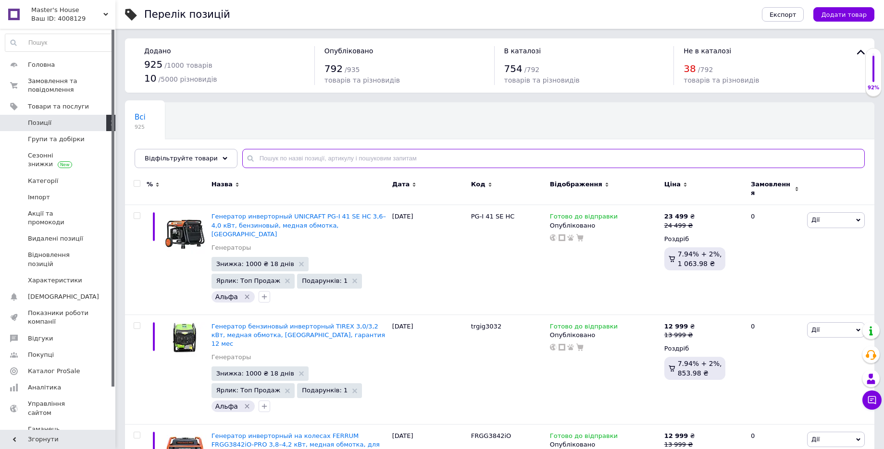
click at [364, 159] on input "text" at bounding box center [553, 158] width 622 height 19
paste input "NGIO-6000E"
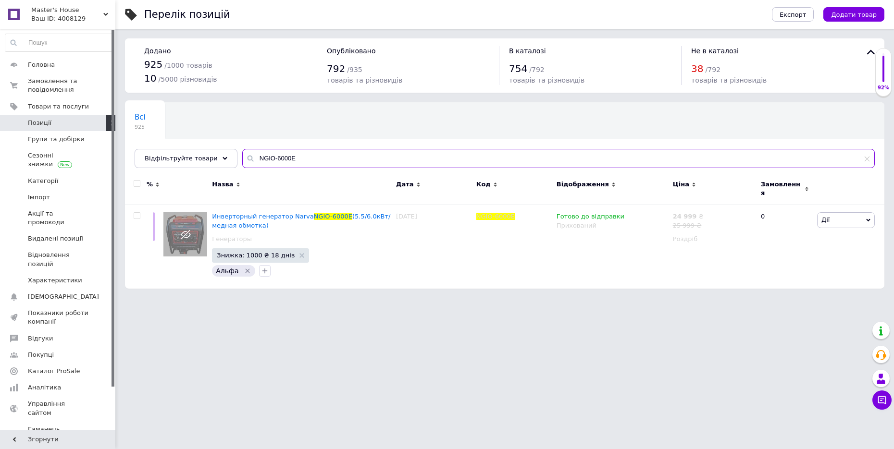
type input "NGIO-6000E"
click at [259, 213] on span "Инверторный генератор Narva" at bounding box center [262, 216] width 101 height 7
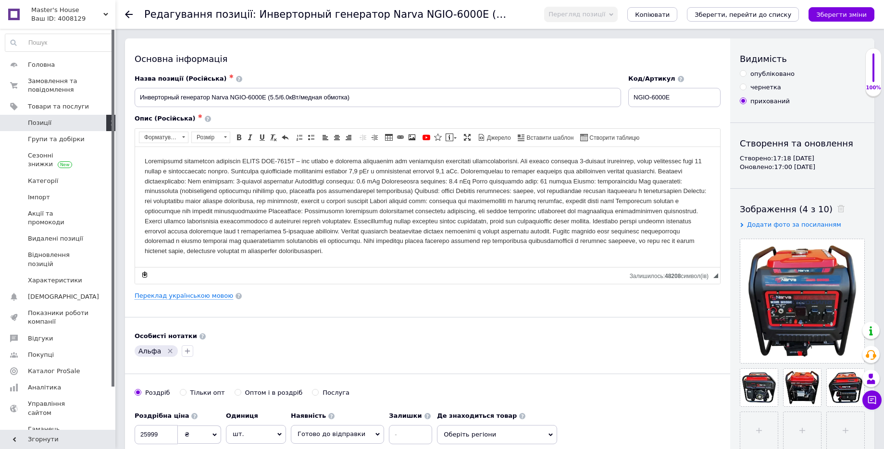
click at [763, 74] on div "опубліковано" at bounding box center [772, 74] width 44 height 9
click at [746, 74] on input "опубліковано" at bounding box center [743, 73] width 6 height 6
radio input "true"
click at [207, 293] on link "Переклад українською мовою" at bounding box center [184, 296] width 99 height 8
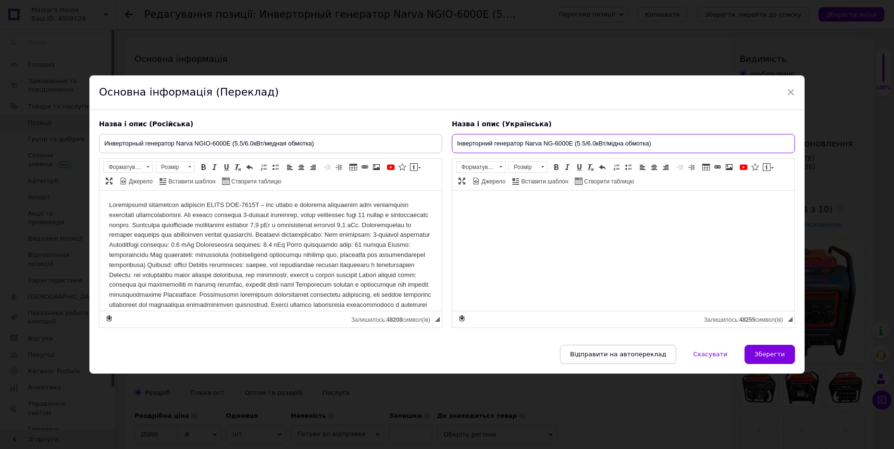
click at [513, 144] on input "Інверторний генератор Narva NG-6000E (5.5/6.0кВт/мідна обмотка)" at bounding box center [623, 143] width 343 height 19
paste input "енератор інверторний бензиновий Narva NGIO-6000E – 5.5/6.0 кВт, [GEOGRAPHIC_DAT…"
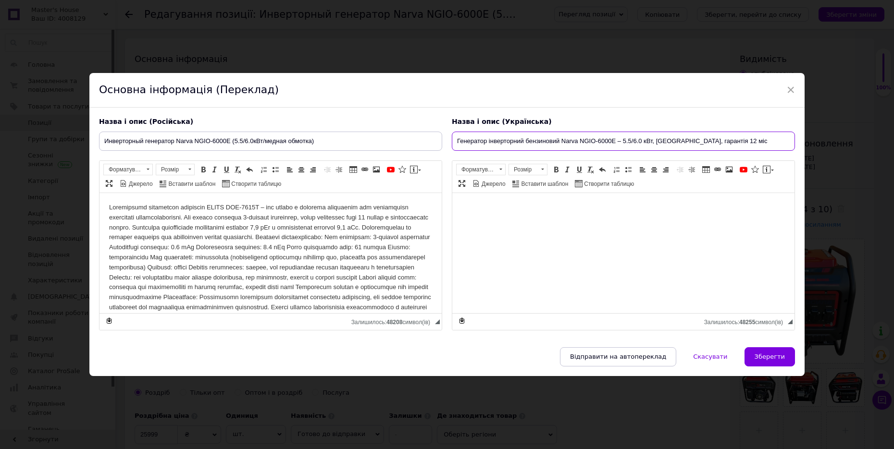
type input "Генератор інверторний бензиновий Narva NGIO-6000E – 5.5/6.0 кВт, [GEOGRAPHIC_DA…"
click at [325, 139] on input "Инверторный генератор Narva NGIO-6000E (5.5/6.0кВт/медная обмотка)" at bounding box center [270, 141] width 343 height 19
paste input "енератор инверторный бензиновый Narva NGIO-6000E – 5.5/6.0 кВт, [GEOGRAPHIC_DAT…"
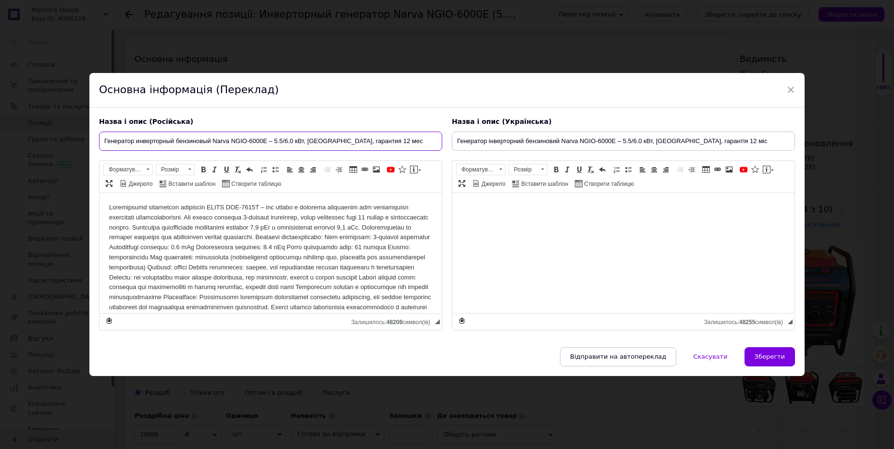
type input "Генератор инверторный бензиновый Narva NGIO-6000E – 5.5/6.0 кВт, [GEOGRAPHIC_DA…"
click at [308, 235] on body "Редактор, 69BCD5EC-C2F0-4490-BA3A-DC97BDF4D319" at bounding box center [270, 287] width 323 height 170
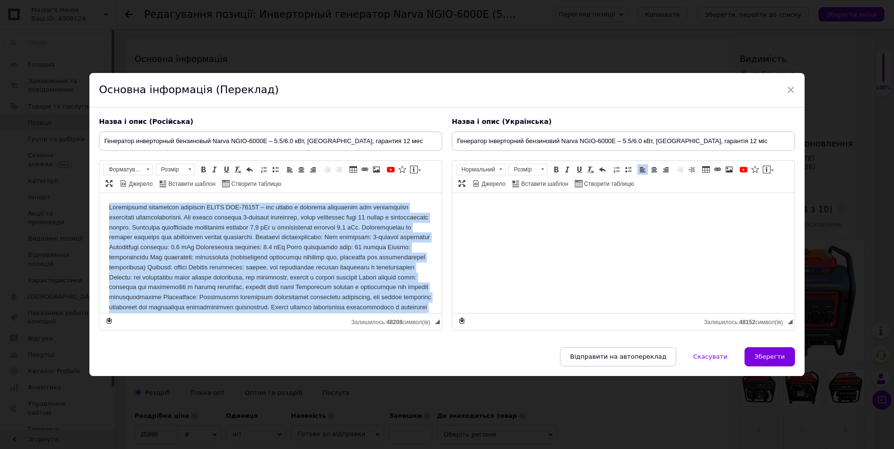
click at [308, 235] on body "Редактор, 69BCD5EC-C2F0-4490-BA3A-DC97BDF4D319" at bounding box center [270, 287] width 323 height 170
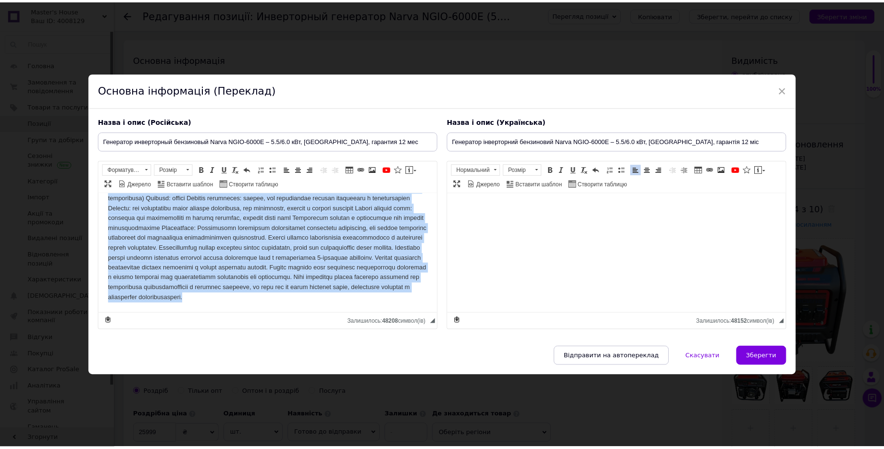
scroll to position [456, 0]
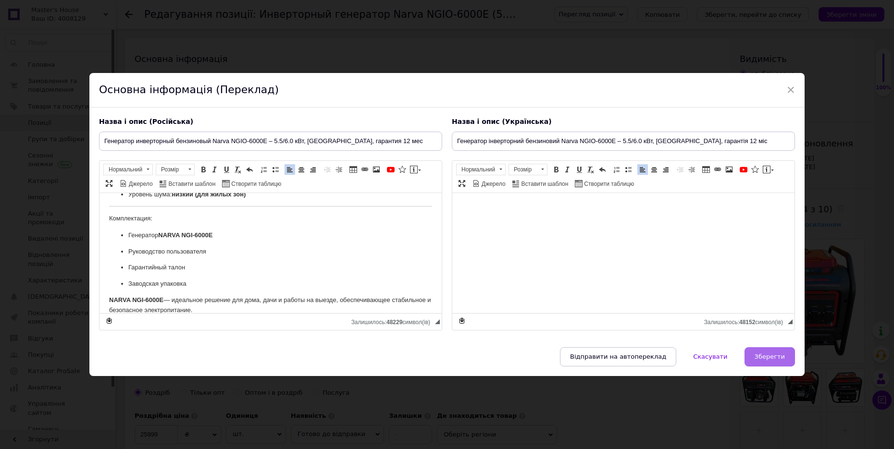
click at [771, 357] on span "Зберегти" at bounding box center [769, 356] width 30 height 7
type input "Генератор инверторный бензиновый Narva NGIO-6000E – 5.5/6.0 кВт, [GEOGRAPHIC_DA…"
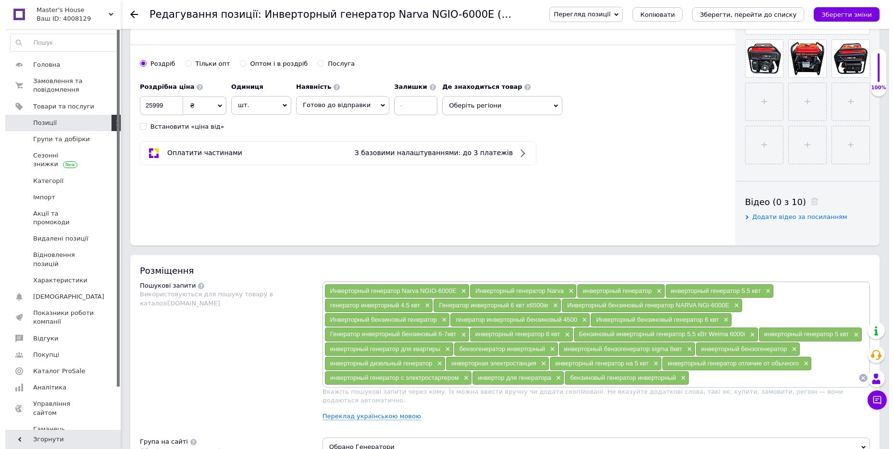
scroll to position [420, 0]
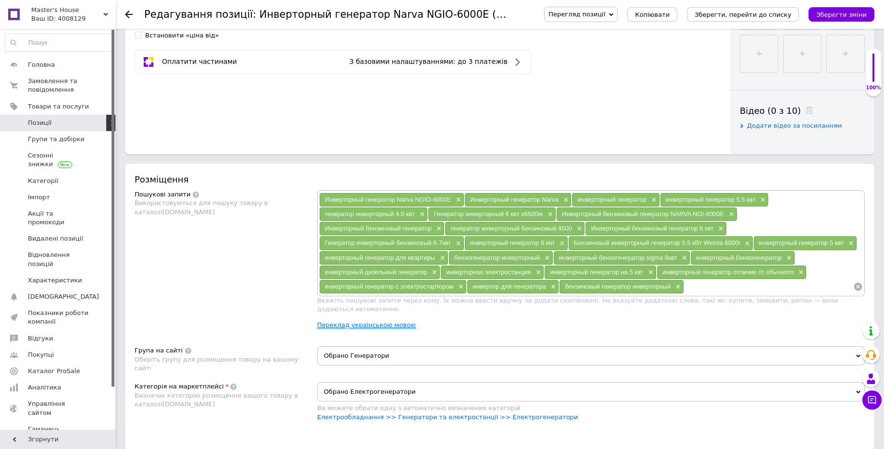
click at [369, 321] on link "Переклад українською мовою" at bounding box center [366, 325] width 99 height 8
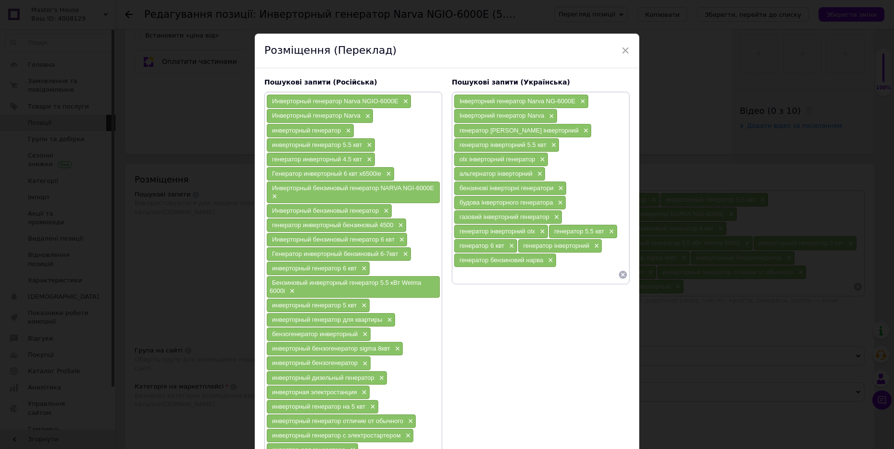
click at [511, 275] on input at bounding box center [536, 275] width 164 height 14
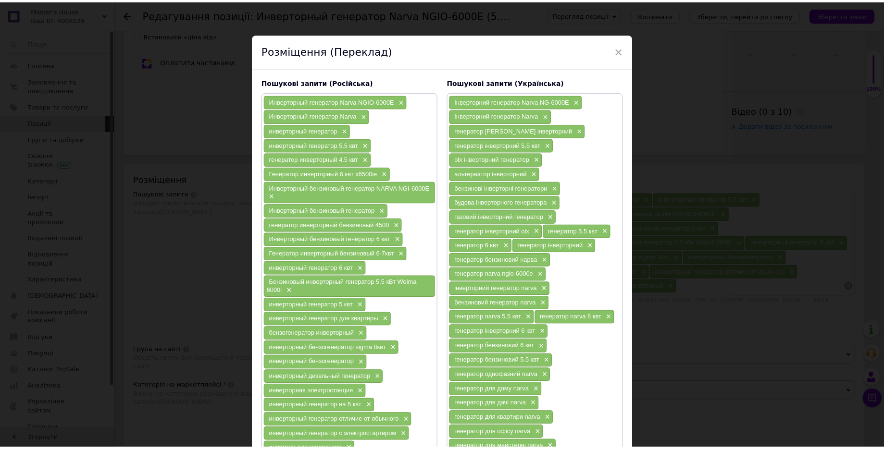
scroll to position [120, 0]
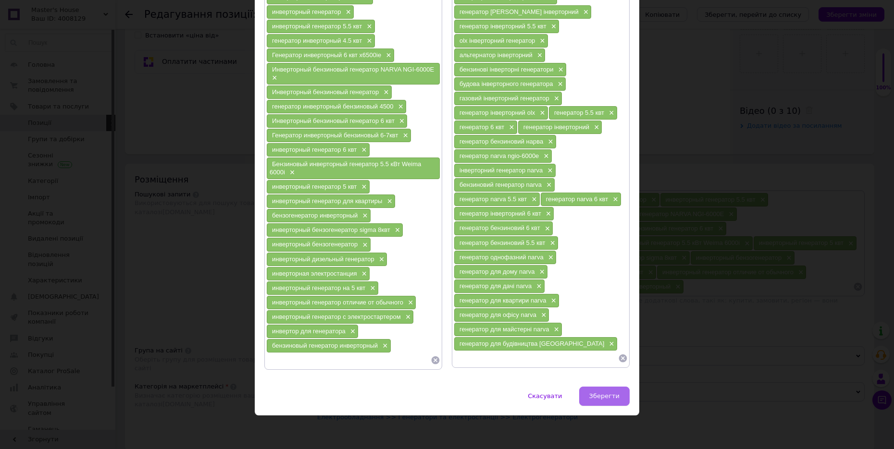
click at [613, 399] on span "Зберегти" at bounding box center [604, 396] width 30 height 7
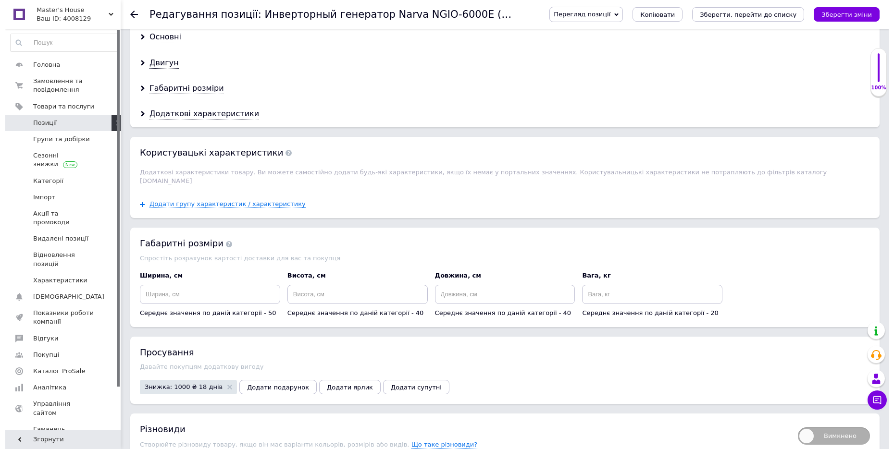
scroll to position [988, 0]
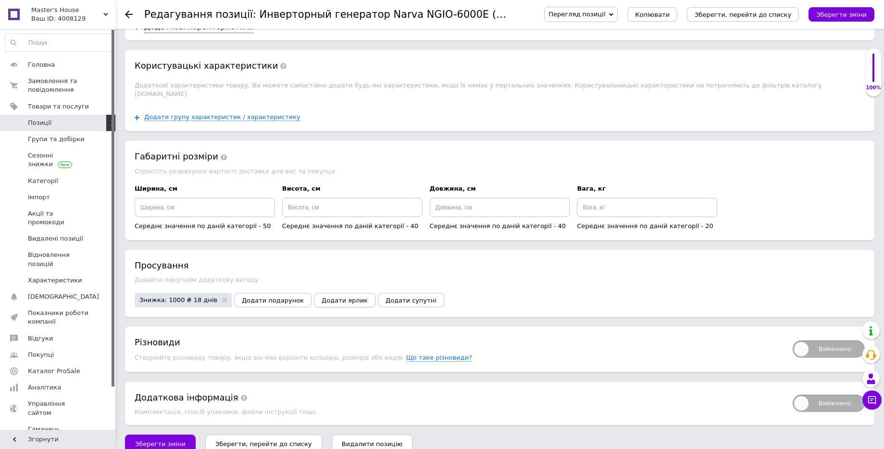
click at [321, 297] on span "Додати ярлик" at bounding box center [344, 300] width 46 height 7
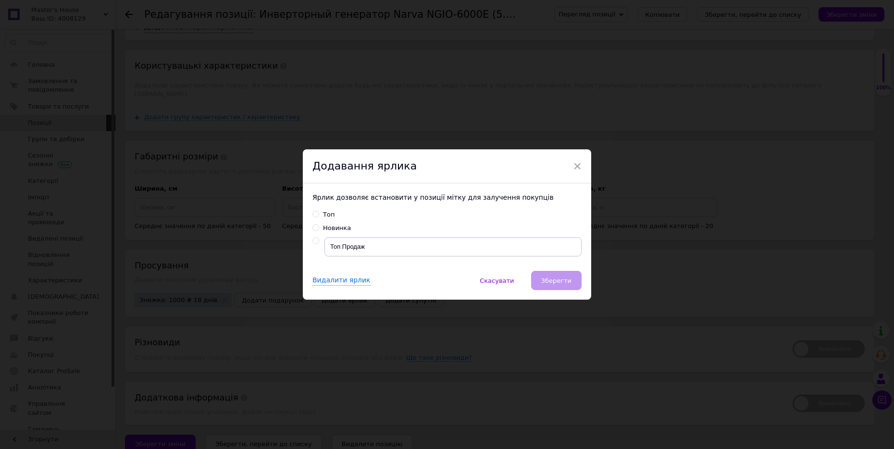
click at [312, 238] on input "radio" at bounding box center [315, 241] width 6 height 6
radio input "true"
click at [540, 280] on button "Зберегти" at bounding box center [556, 280] width 50 height 19
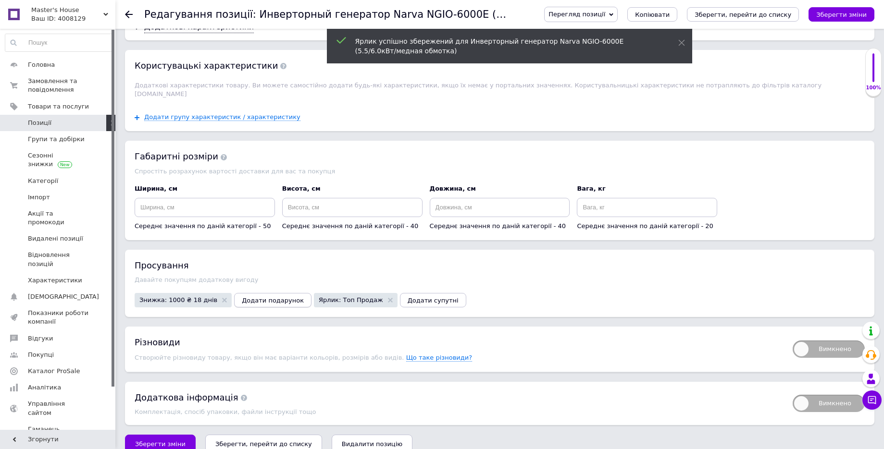
click at [253, 297] on span "Додати подарунок" at bounding box center [273, 300] width 62 height 7
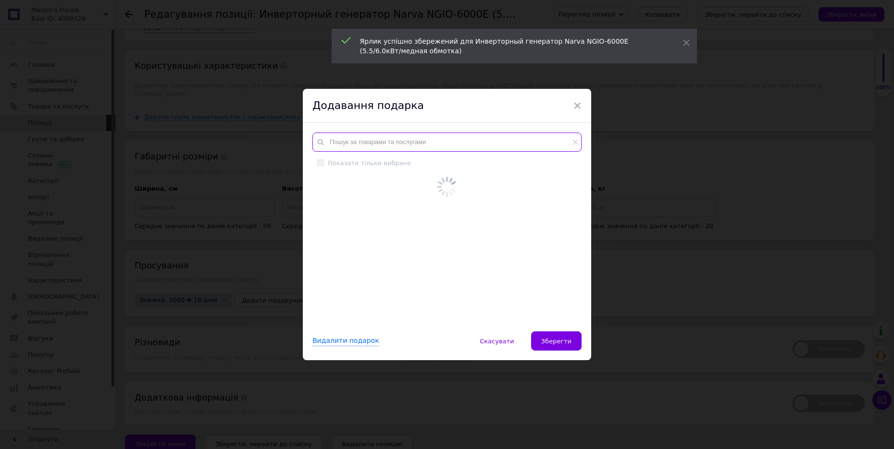
click at [439, 146] on input "text" at bounding box center [446, 142] width 269 height 19
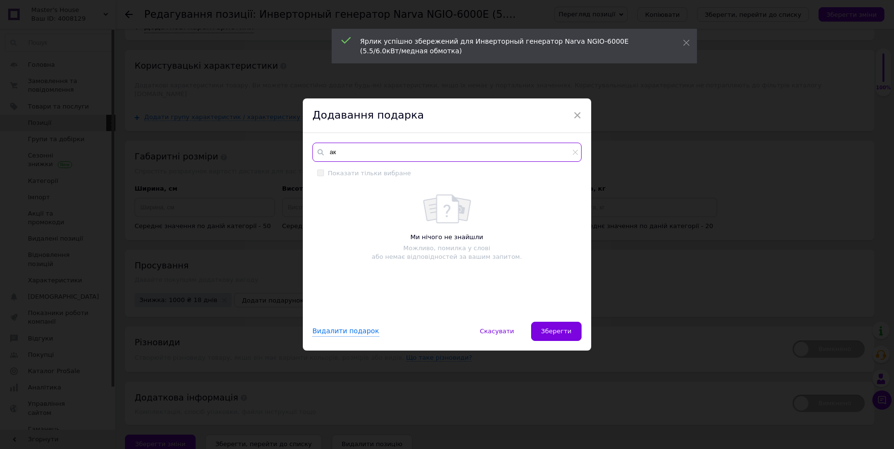
type input "[PERSON_NAME]"
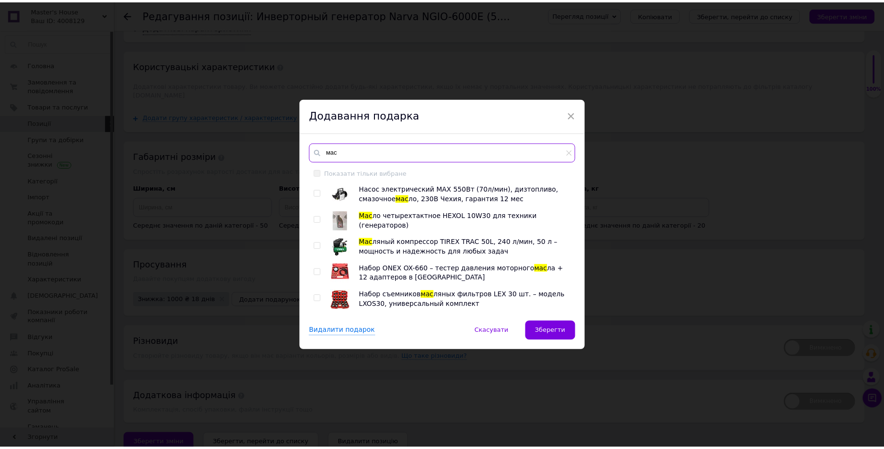
scroll to position [300, 0]
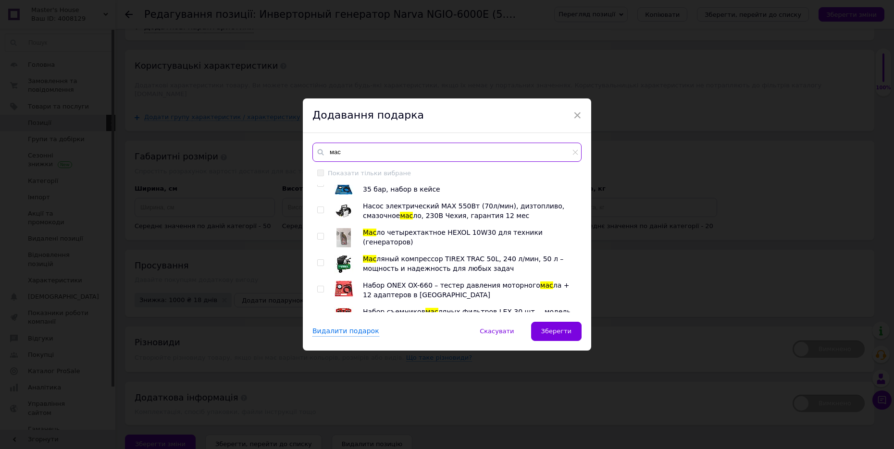
type input "мас"
click at [317, 235] on input "checkbox" at bounding box center [320, 237] width 6 height 6
checkbox input "true"
click at [552, 338] on button "Зберегти" at bounding box center [556, 331] width 50 height 19
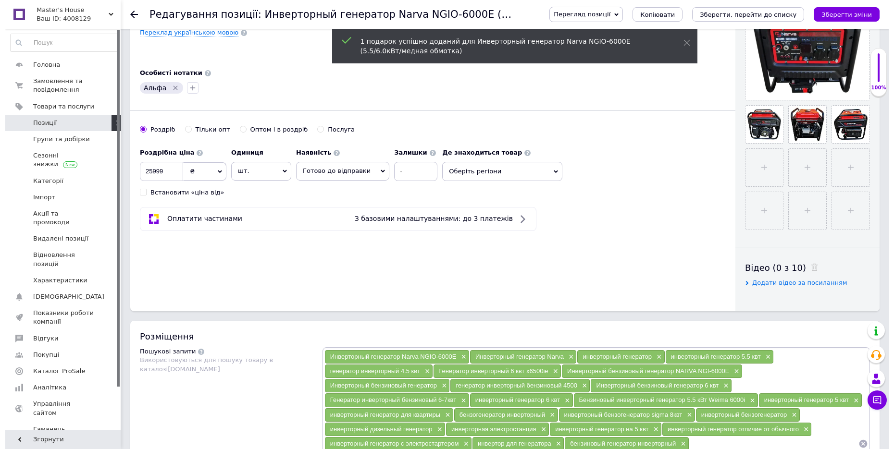
scroll to position [0, 0]
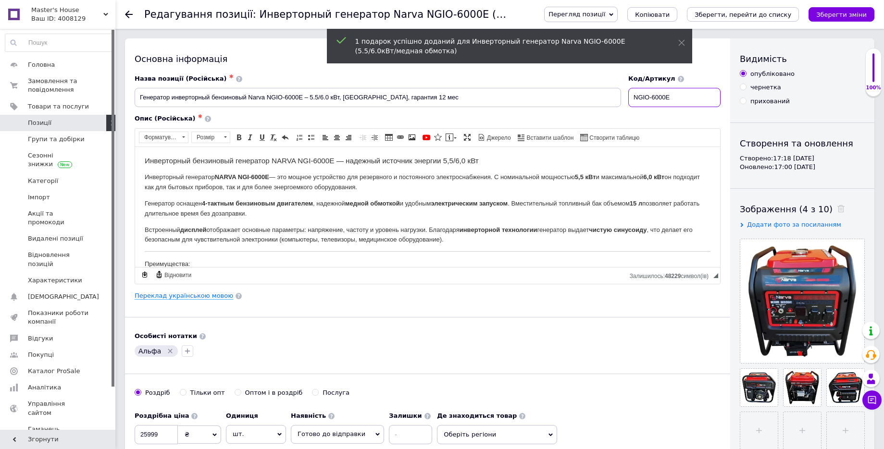
click at [680, 95] on input "NGIO-6000E" at bounding box center [674, 97] width 92 height 19
click at [756, 14] on icon "Зберегти, перейти до списку" at bounding box center [742, 14] width 97 height 7
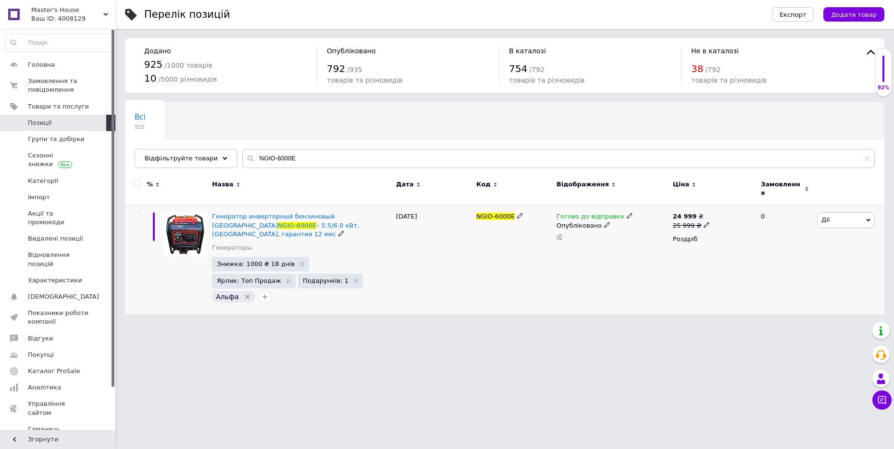
click at [487, 213] on span "NGIO-6000E" at bounding box center [495, 216] width 38 height 7
copy div "NGIO-6000E"
click at [703, 222] on icon at bounding box center [706, 225] width 6 height 6
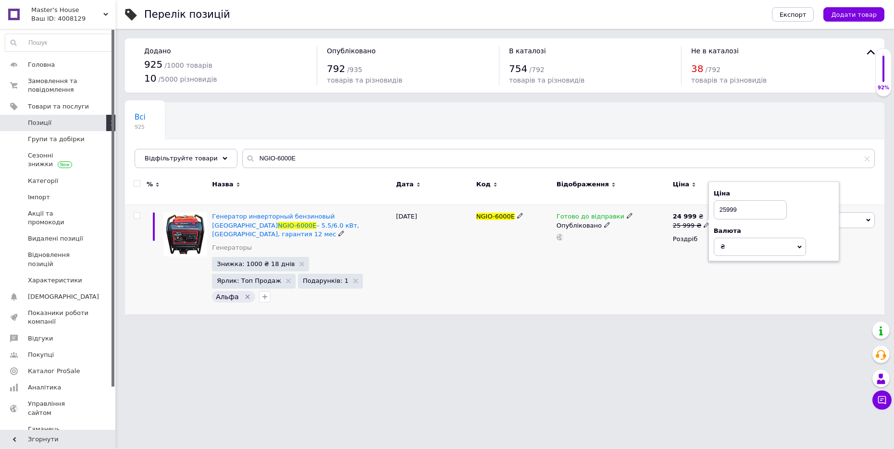
click at [743, 210] on input "25999" at bounding box center [750, 209] width 73 height 19
click at [608, 270] on div "Готово до відправки Опубліковано" at bounding box center [612, 260] width 116 height 110
